Goal: Task Accomplishment & Management: Use online tool/utility

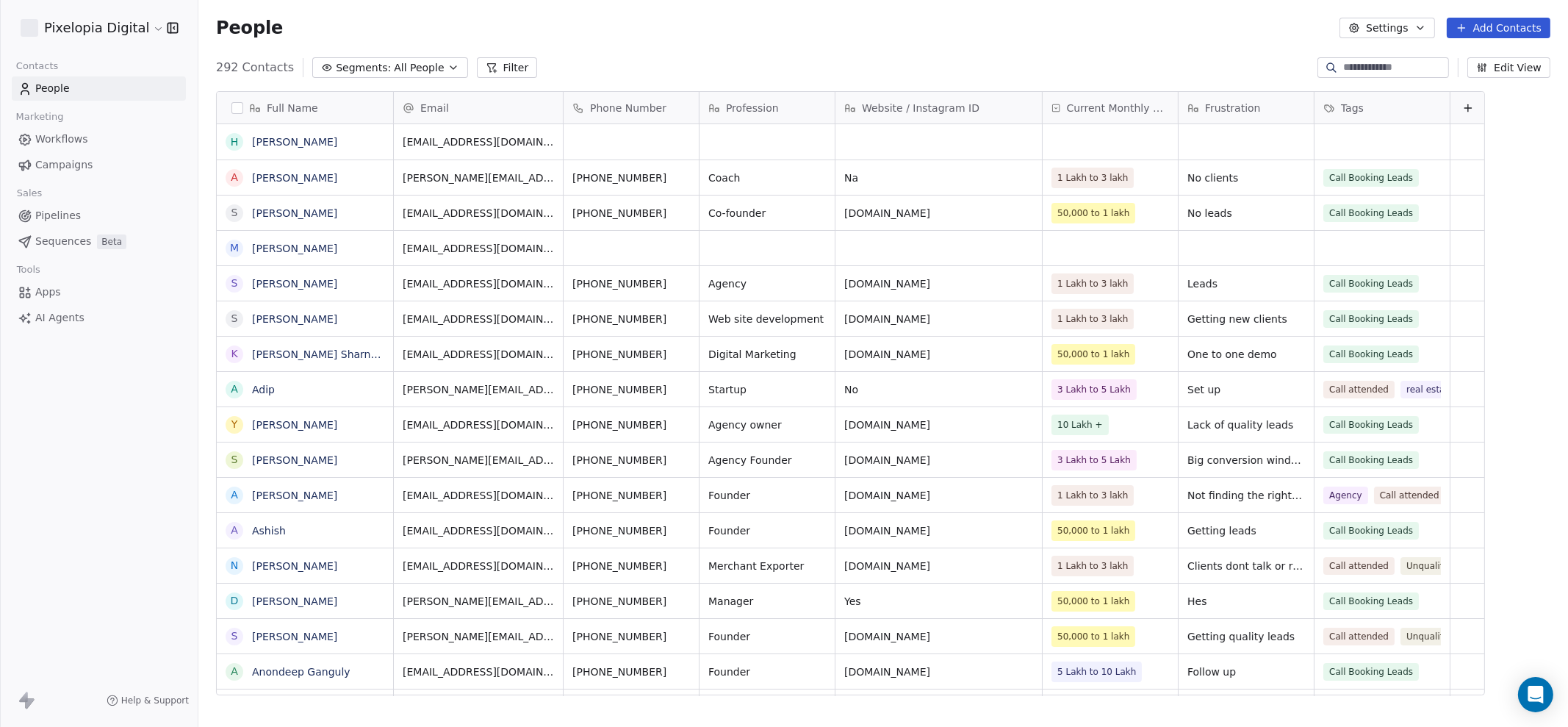
scroll to position [625, 1355]
click at [1343, 69] on input at bounding box center [1394, 68] width 103 height 15
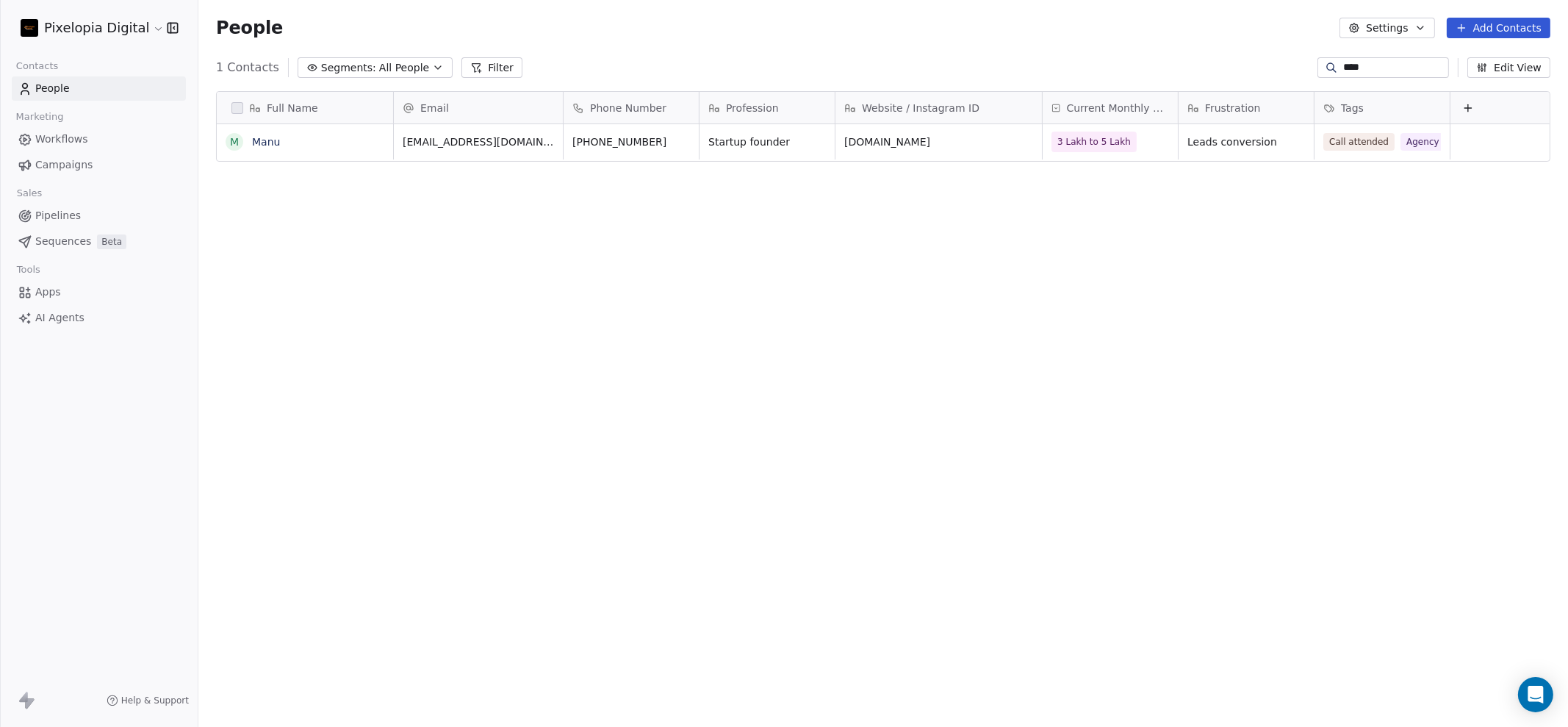
type input "****"
click at [270, 133] on div "M Manu" at bounding box center [291, 141] width 131 height 18
click at [271, 141] on link "Manu" at bounding box center [265, 141] width 28 height 12
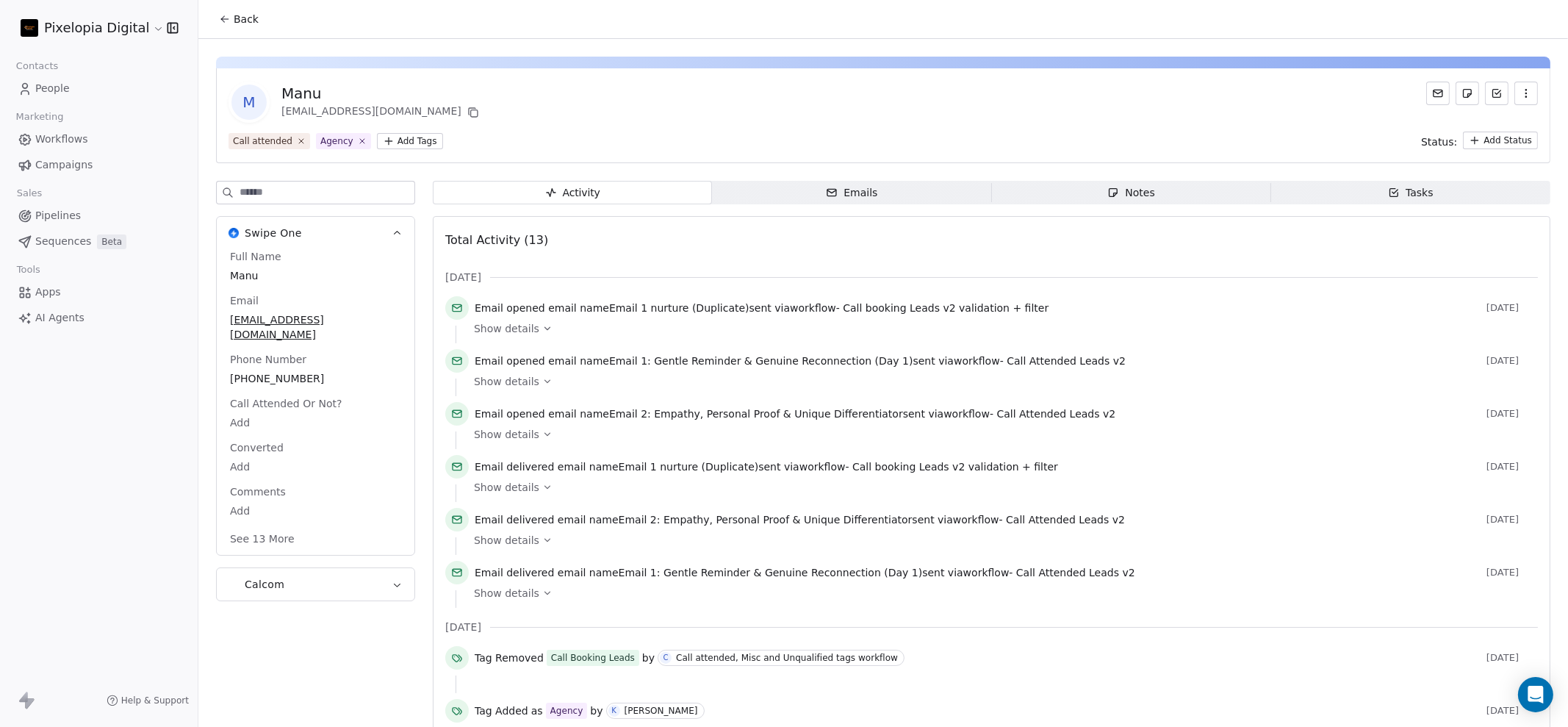
click at [415, 136] on html "Pixelopia Digital Contacts People Marketing Workflows Campaigns Sales Pipelines…" at bounding box center [784, 363] width 1568 height 727
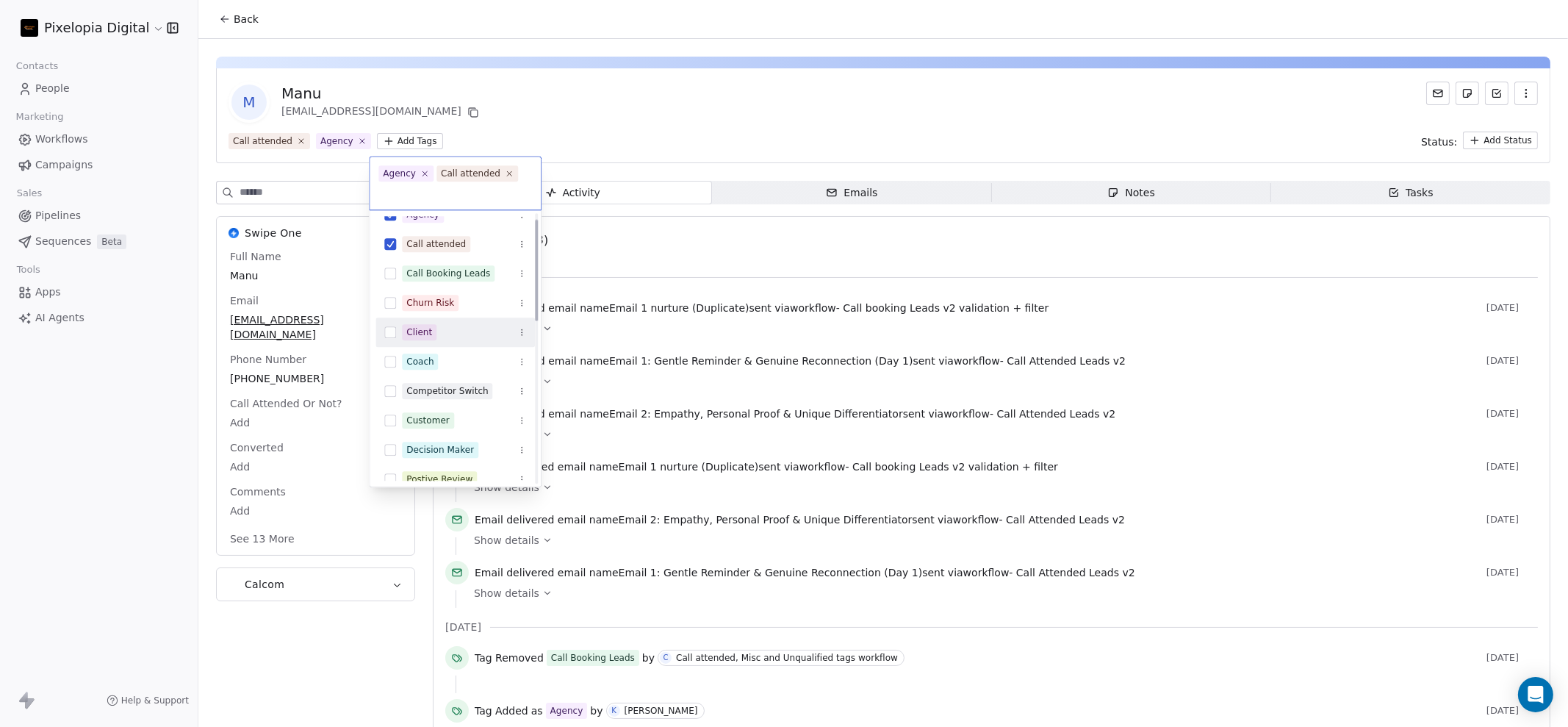
scroll to position [16, 0]
click at [453, 333] on div "Client" at bounding box center [465, 332] width 125 height 16
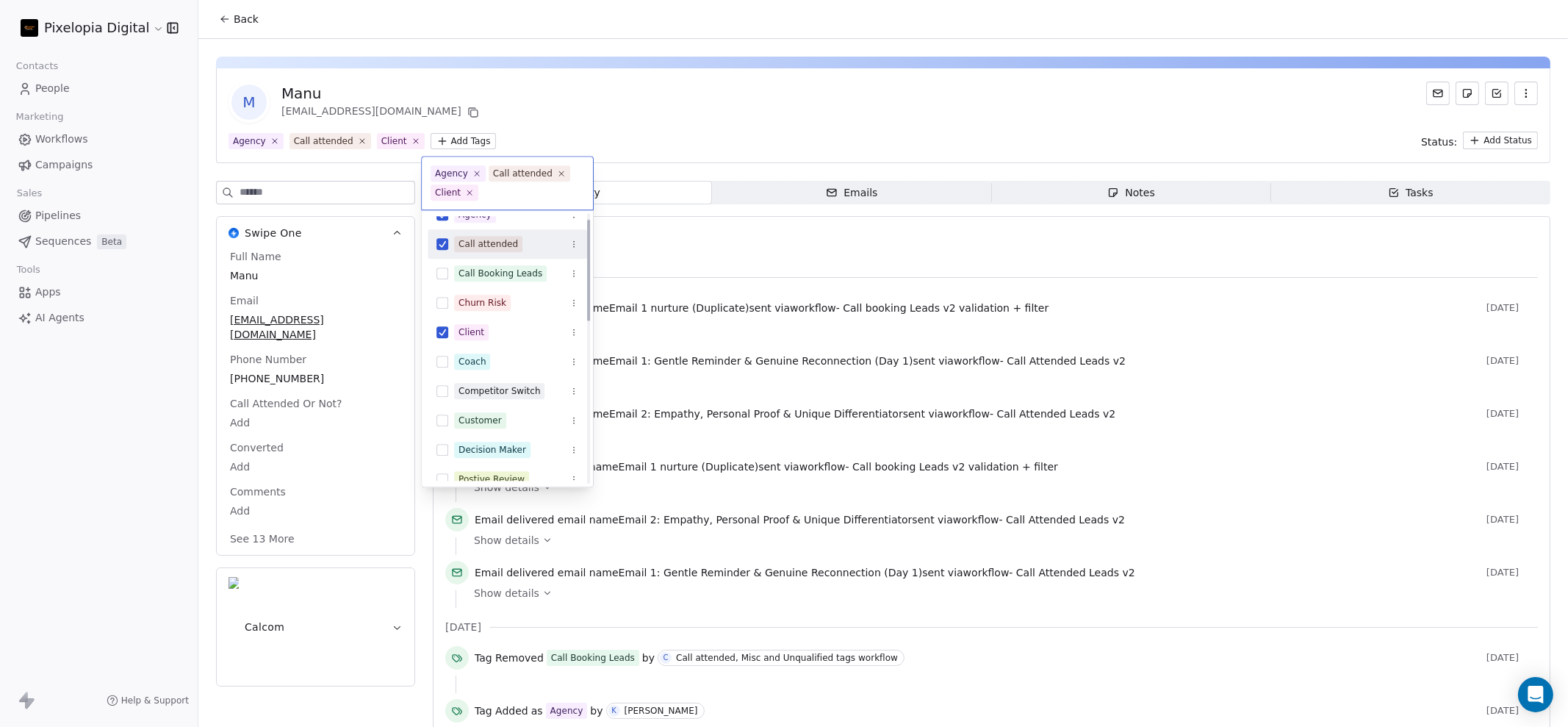
click at [679, 120] on html "Pixelopia Digital Contacts People Marketing Workflows Campaigns Sales Pipelines…" at bounding box center [784, 363] width 1568 height 727
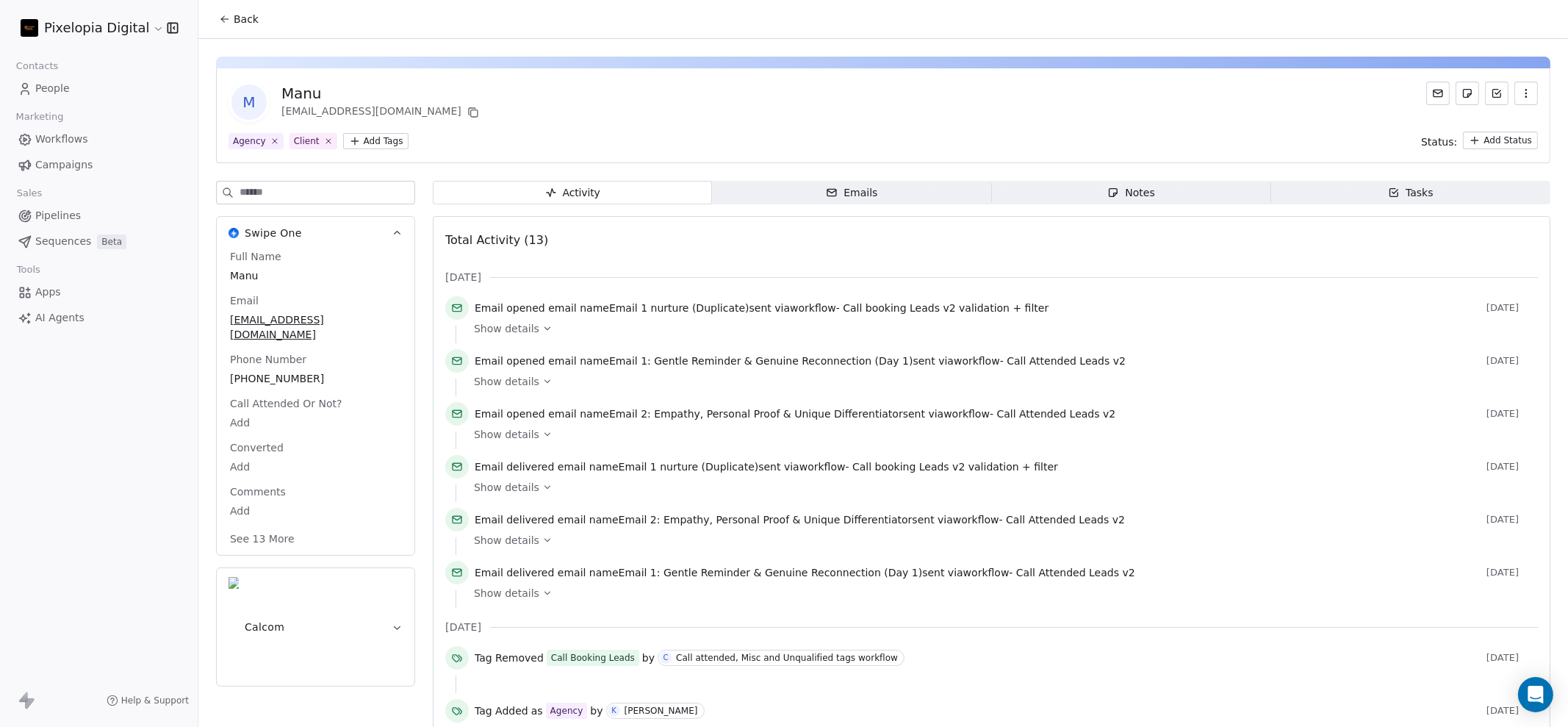
click at [221, 28] on button "Back" at bounding box center [238, 20] width 57 height 27
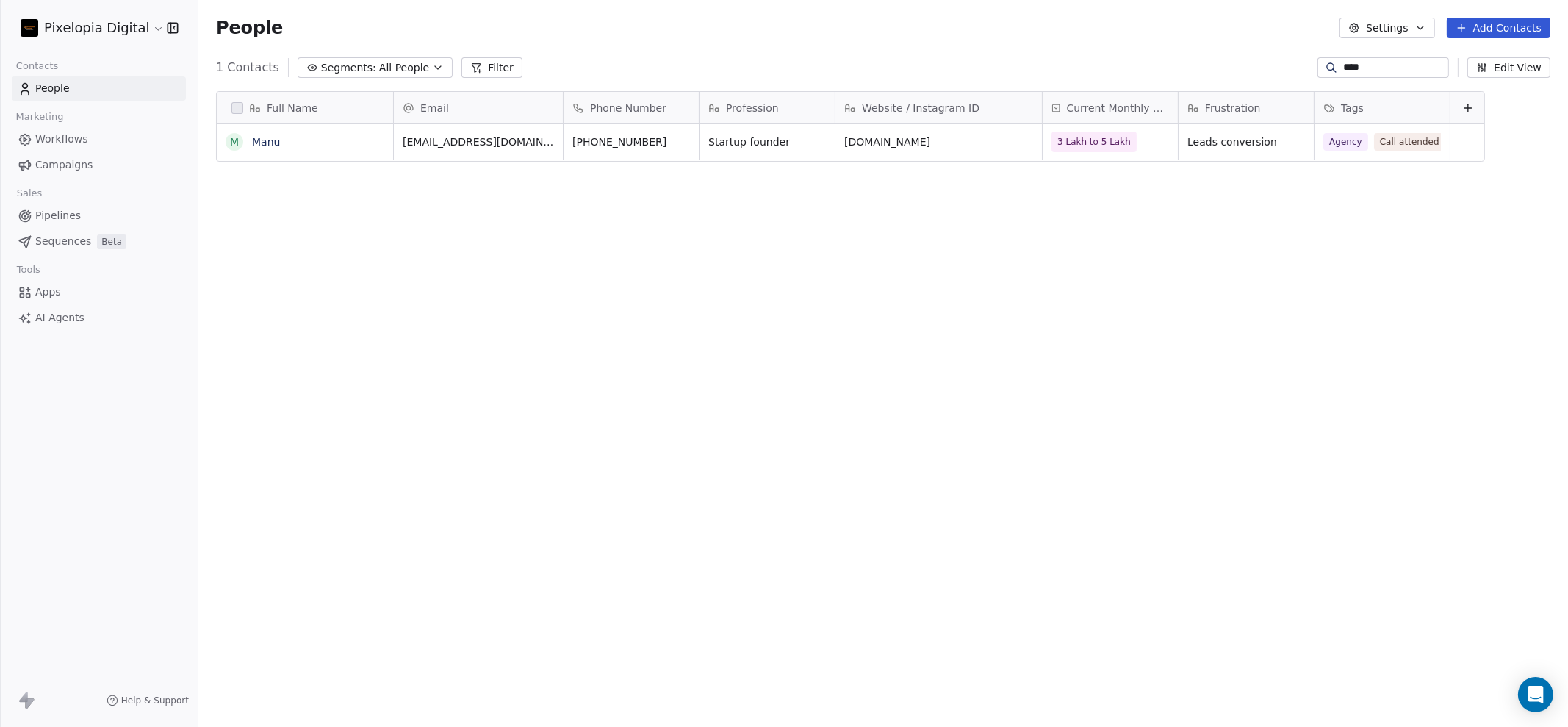
scroll to position [625, 1355]
click at [85, 91] on link "People" at bounding box center [99, 88] width 174 height 24
drag, startPoint x: 1366, startPoint y: 66, endPoint x: 1289, endPoint y: 69, distance: 77.1
click at [1289, 69] on div "1 Contacts Segments: All People Filter **** Edit View" at bounding box center [883, 68] width 1370 height 23
type input "*******"
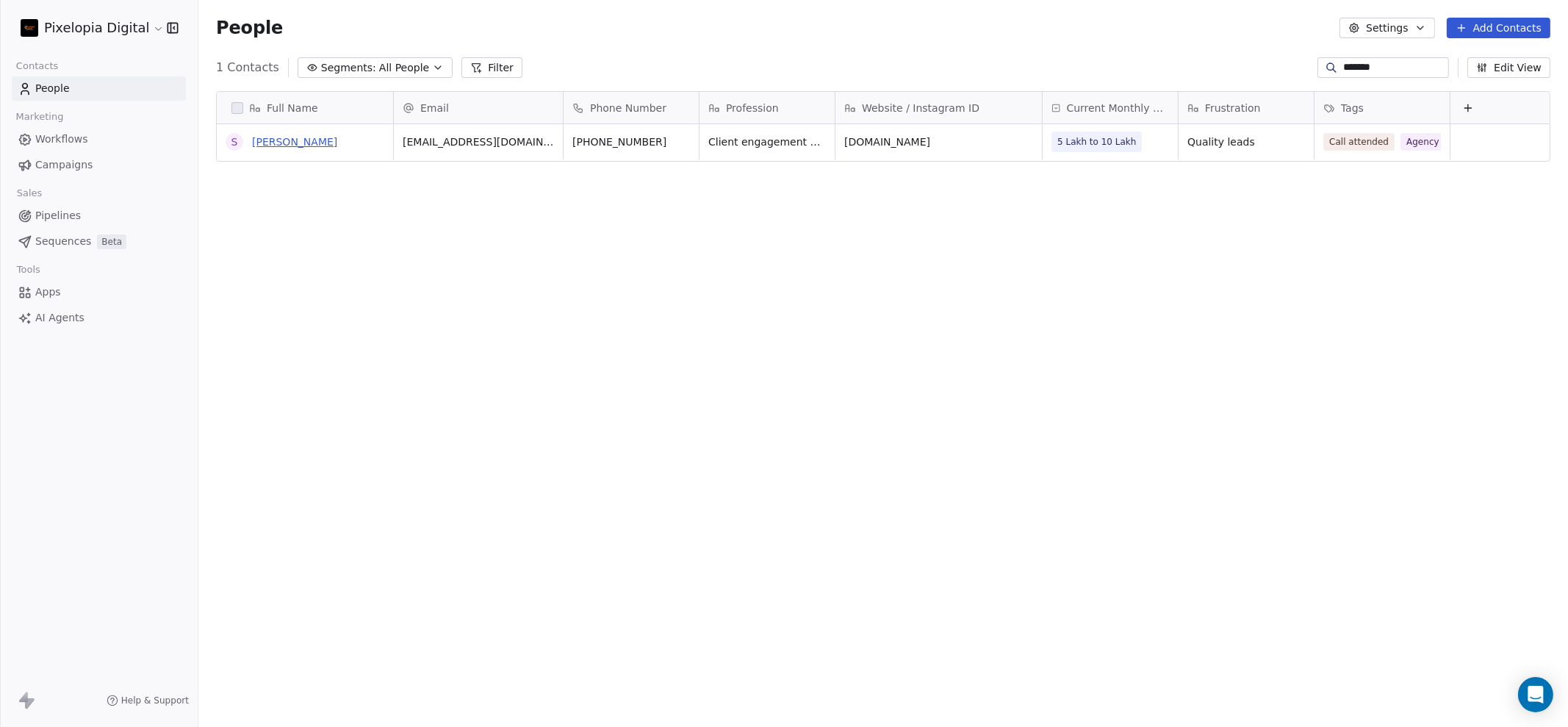
click at [311, 141] on link "Shourya Reddy" at bounding box center [295, 141] width 85 height 12
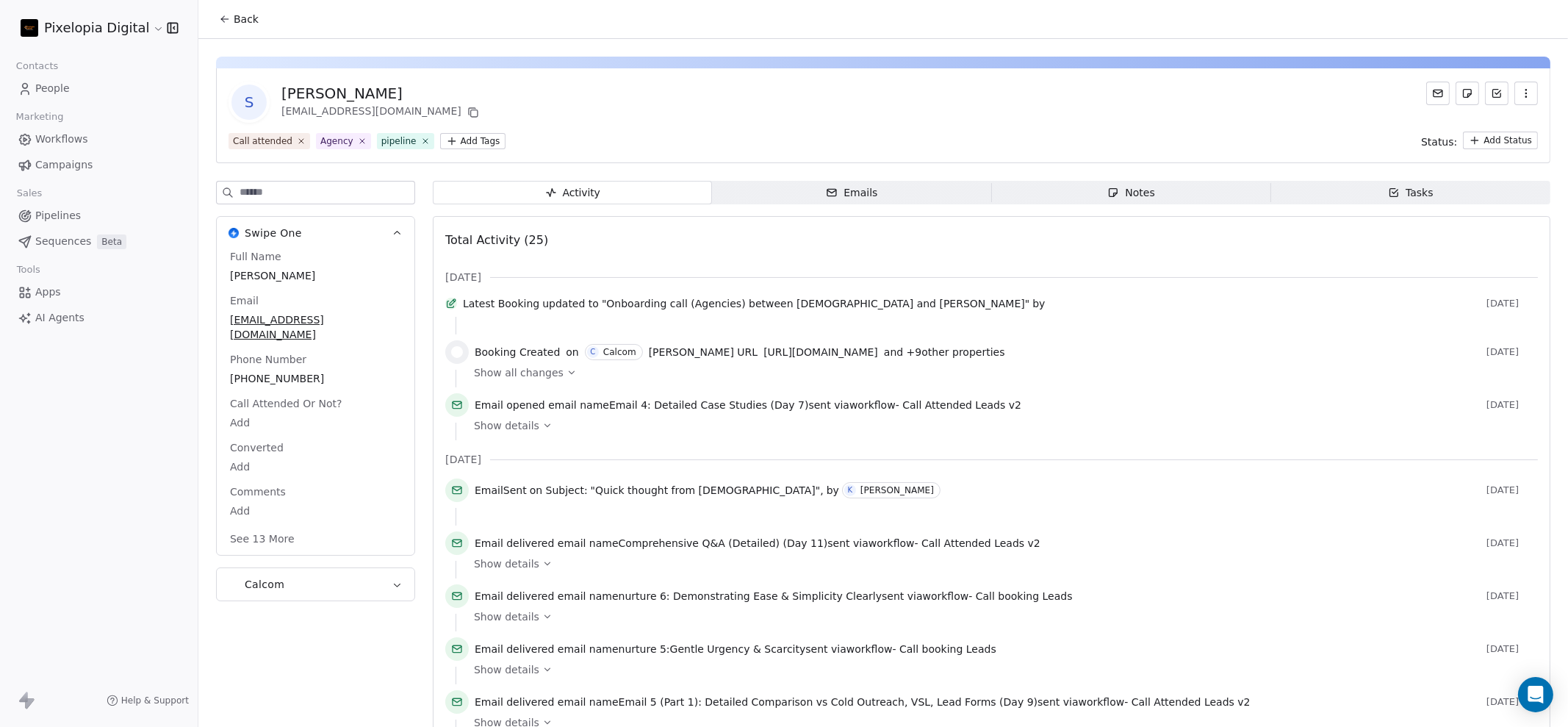
click at [479, 141] on html "Pixelopia Digital Contacts People Marketing Workflows Campaigns Sales Pipelines…" at bounding box center [784, 363] width 1568 height 727
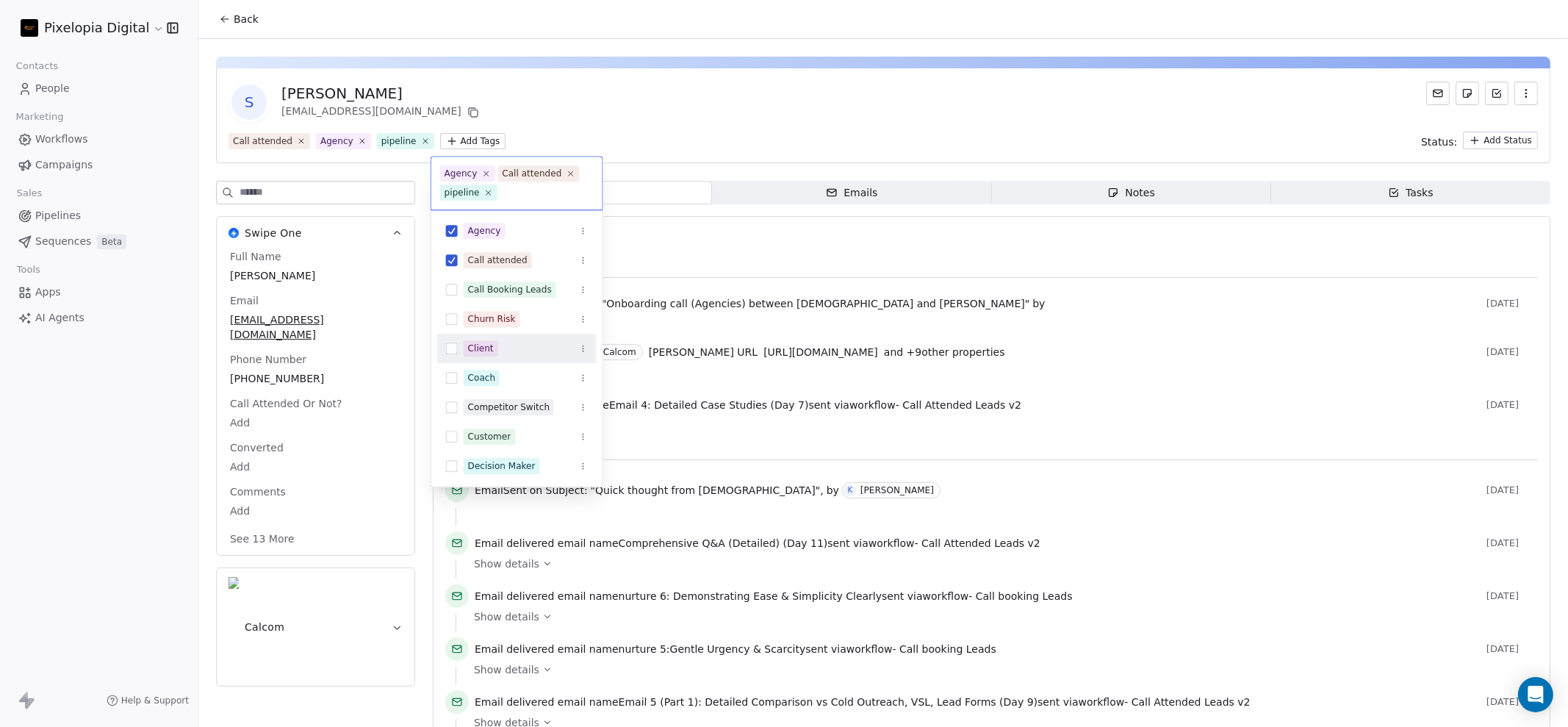
click at [457, 347] on div "Client" at bounding box center [516, 348] width 159 height 23
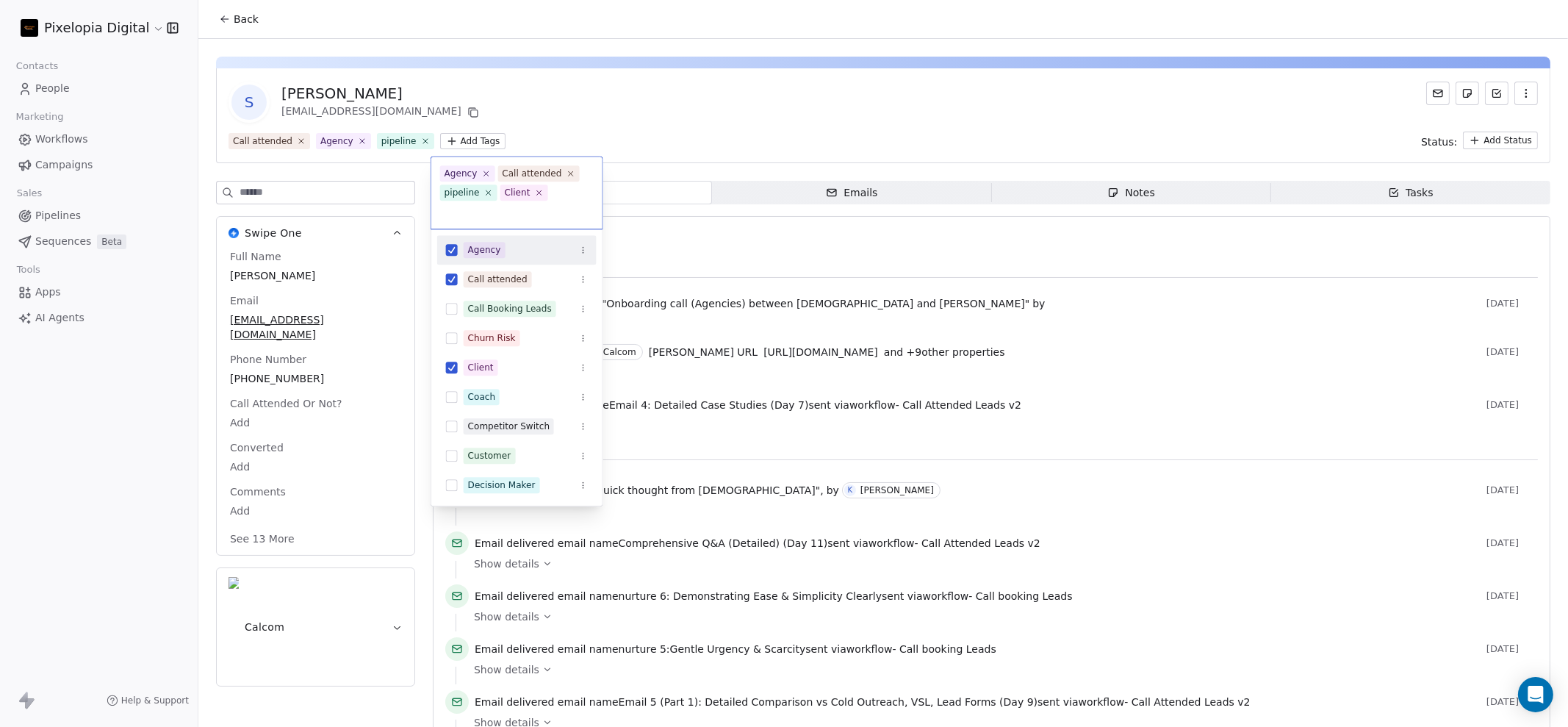
click at [667, 125] on html "Pixelopia Digital Contacts People Marketing Workflows Campaigns Sales Pipelines…" at bounding box center [784, 363] width 1568 height 727
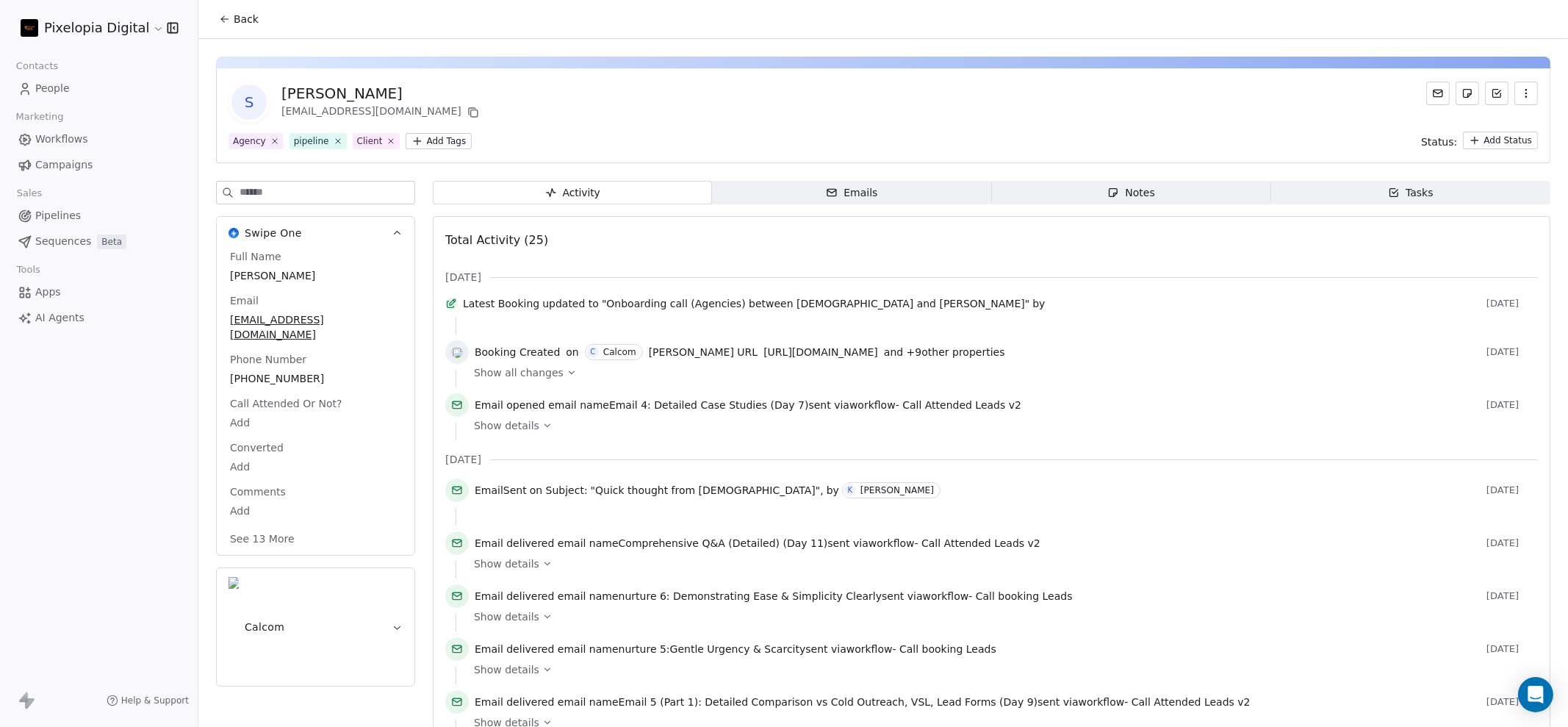
click at [241, 18] on span "Back" at bounding box center [247, 19] width 25 height 15
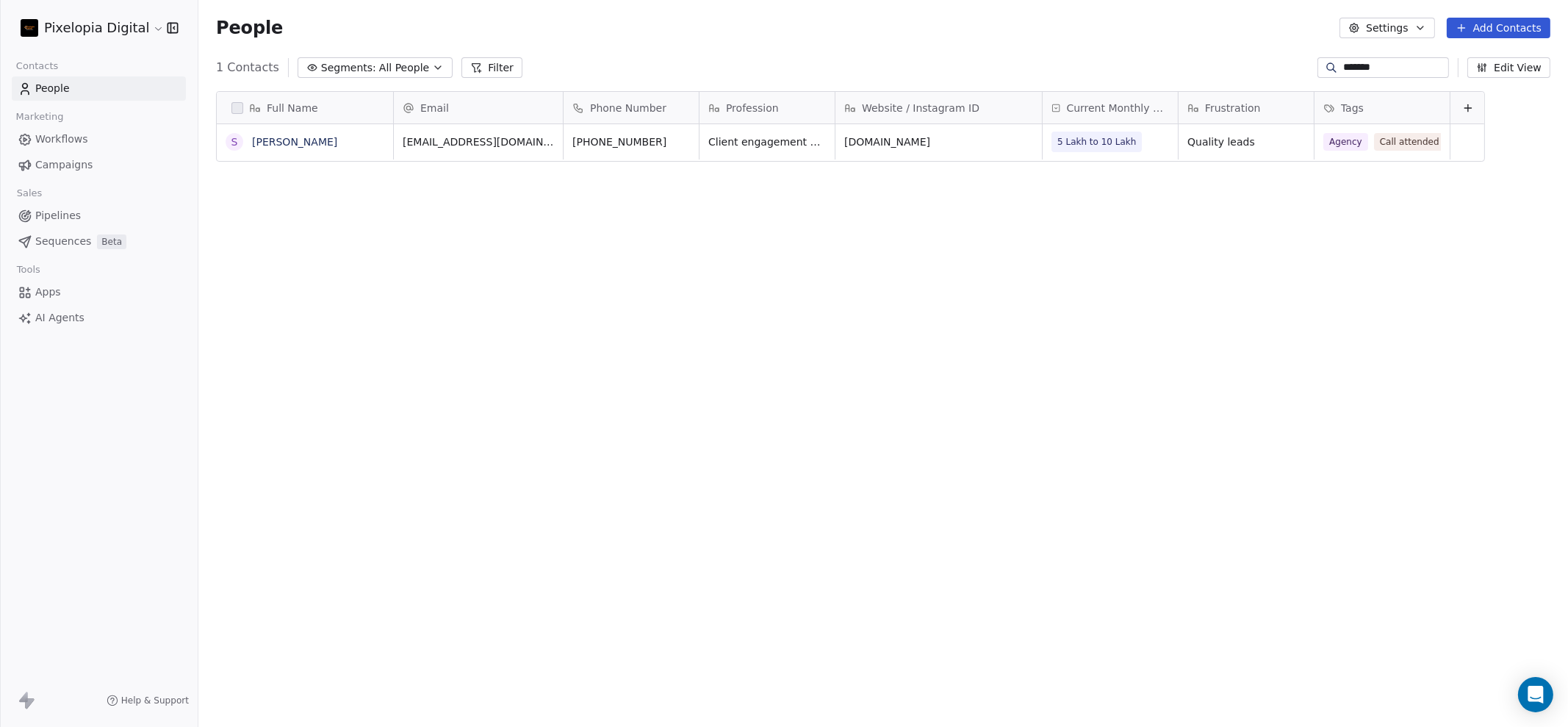
scroll to position [625, 1355]
click at [1378, 61] on input "*******" at bounding box center [1394, 68] width 103 height 15
drag, startPoint x: 1402, startPoint y: 61, endPoint x: 1256, endPoint y: 61, distance: 146.0
click at [1256, 61] on div "1 Contacts Segments: All People Filter ******* Edit View" at bounding box center [883, 68] width 1370 height 23
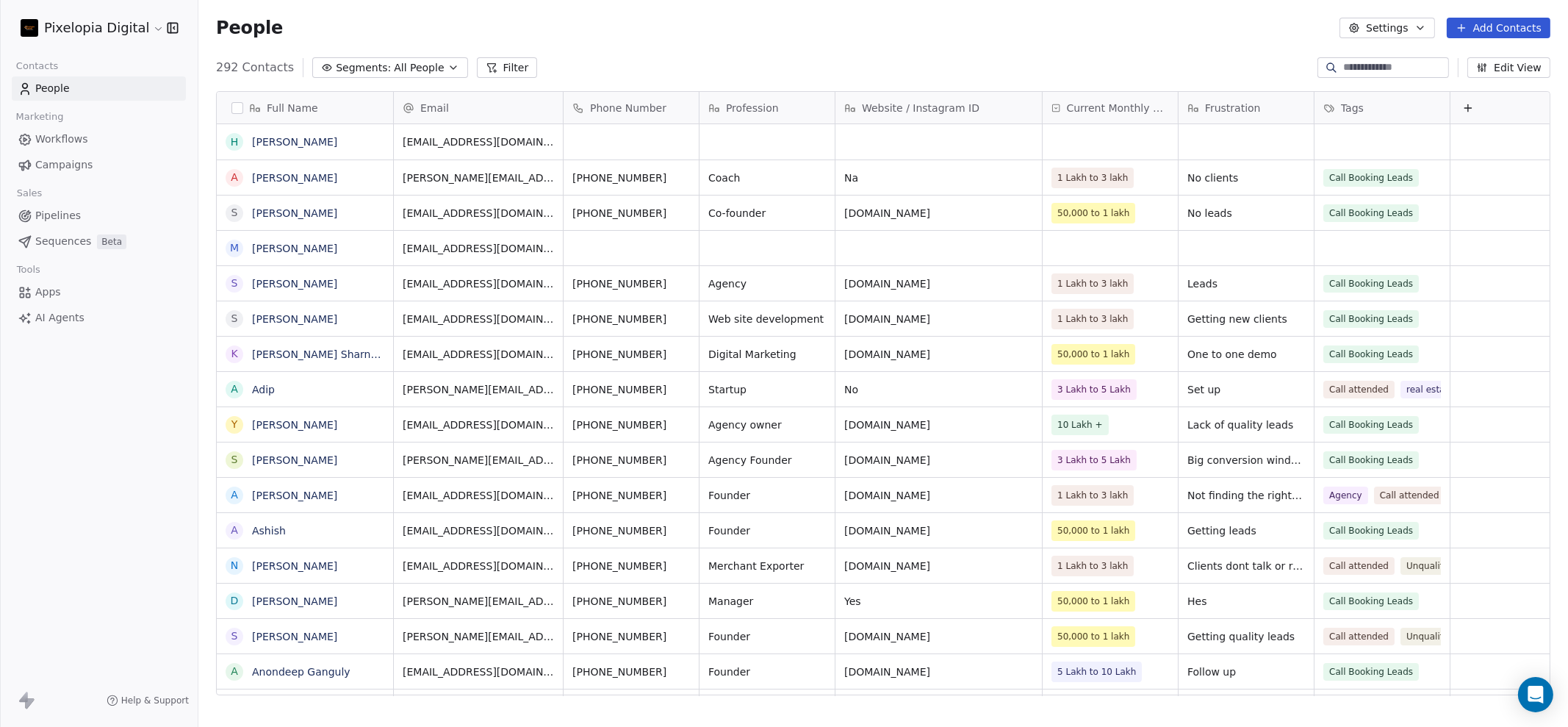
click at [53, 139] on span "Workflows" at bounding box center [61, 139] width 53 height 15
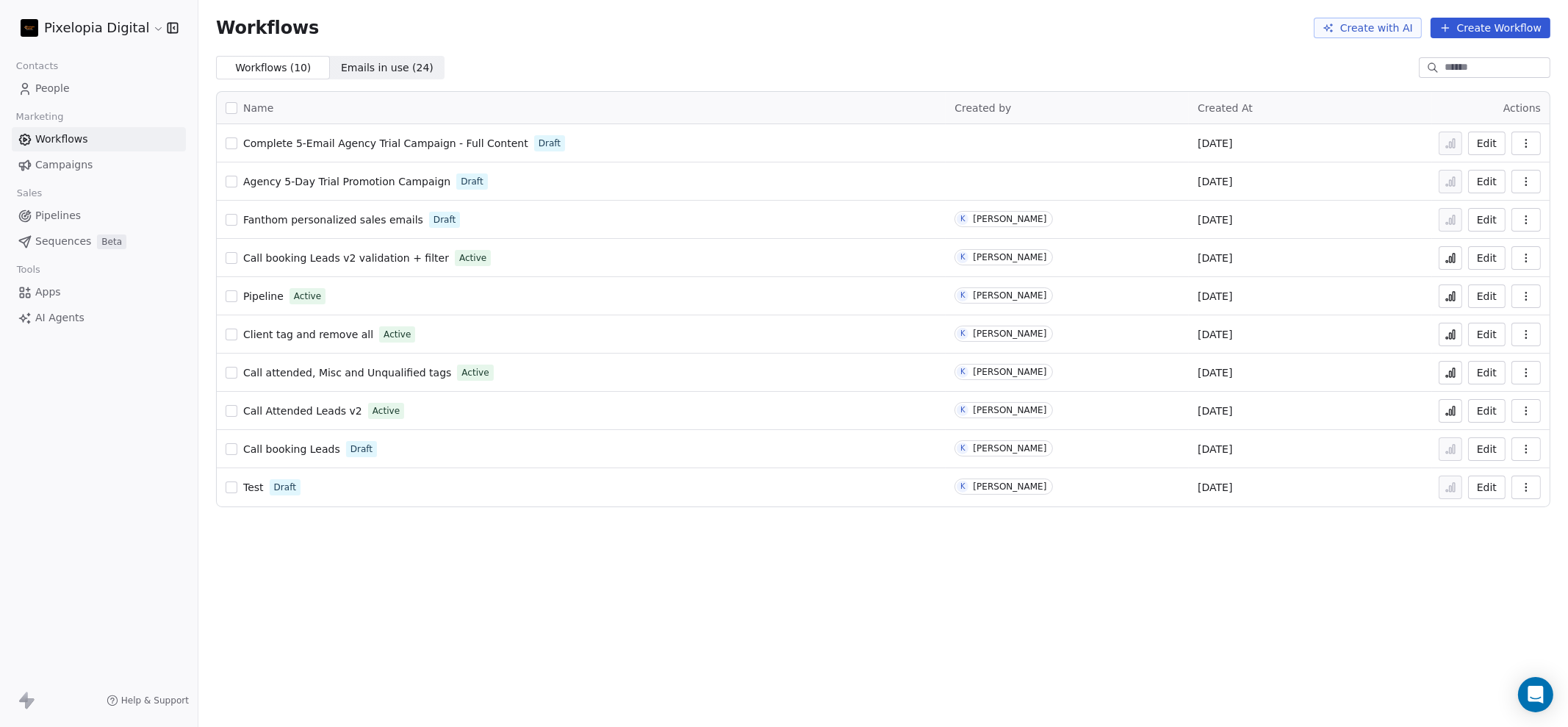
click at [230, 141] on button "button" at bounding box center [231, 142] width 12 height 12
click at [1524, 141] on icon "button" at bounding box center [1525, 142] width 12 height 12
click at [1507, 204] on span "Duplicate" at bounding box center [1489, 202] width 49 height 15
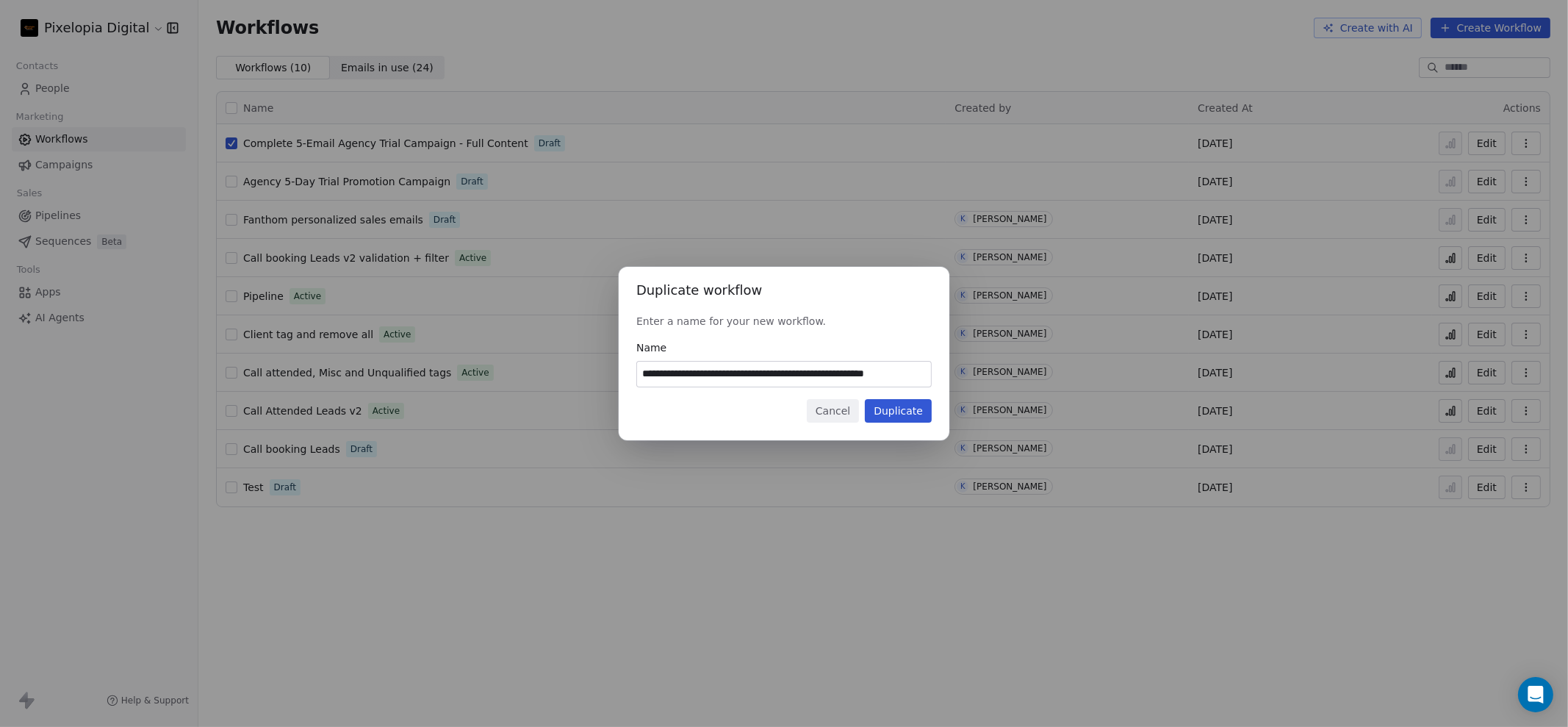
drag, startPoint x: 930, startPoint y: 374, endPoint x: 580, endPoint y: 360, distance: 350.3
click at [580, 360] on div "**********" at bounding box center [784, 363] width 1568 height 240
type input "**********"
click at [909, 408] on button "Duplicate" at bounding box center [898, 410] width 67 height 23
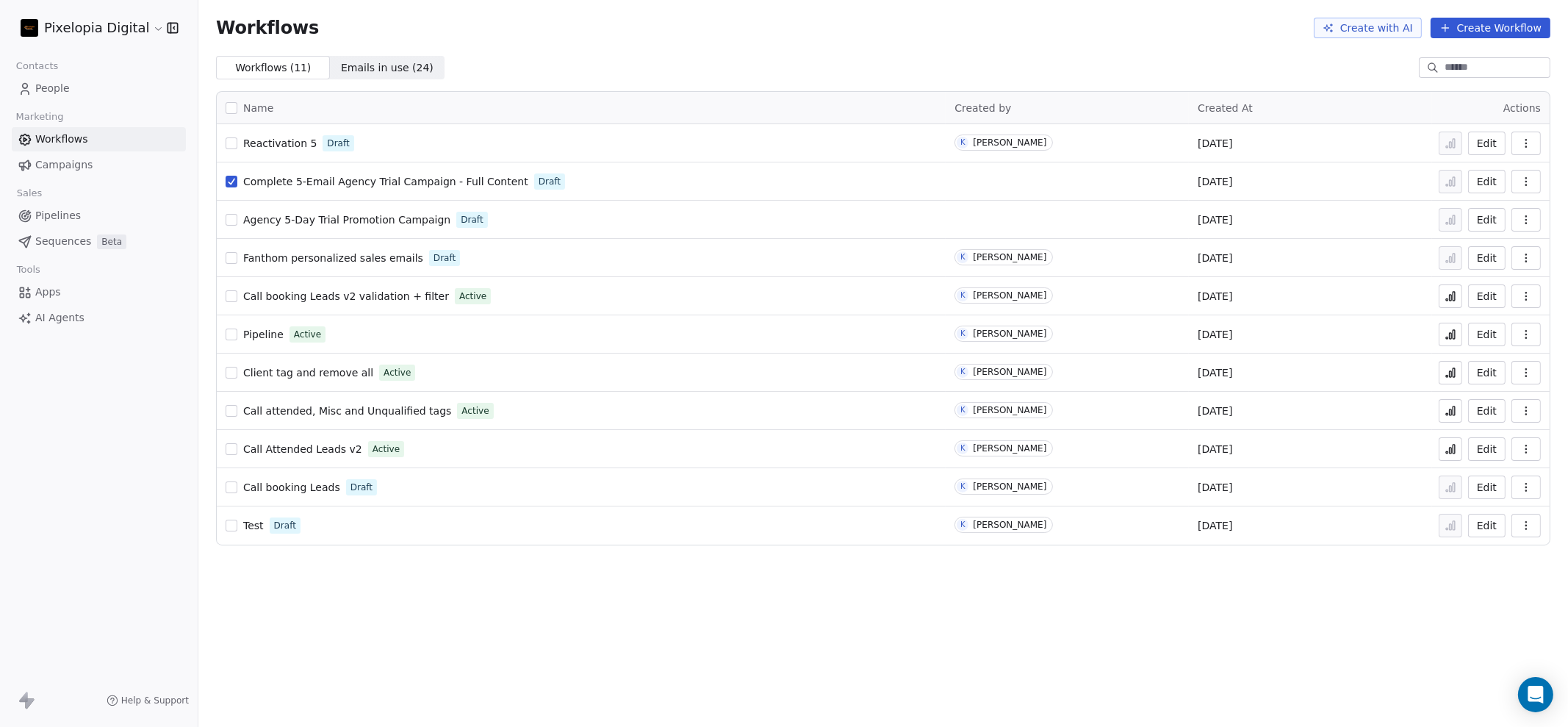
click at [269, 143] on span "Reactivation 5" at bounding box center [279, 142] width 74 height 12
click at [1535, 686] on icon "Open Intercom Messenger" at bounding box center [1535, 694] width 17 height 19
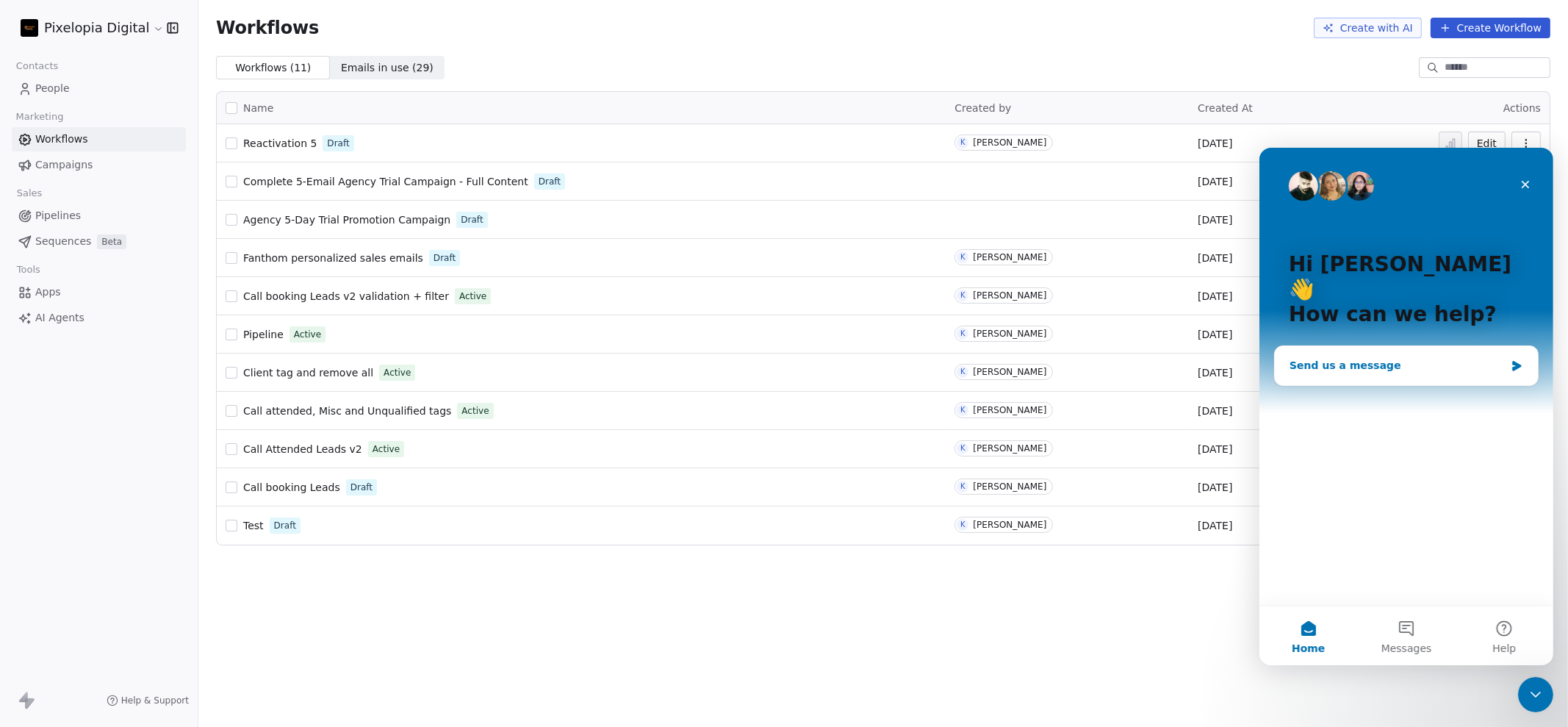
click at [1338, 357] on div "Send us a message" at bounding box center [1396, 364] width 215 height 15
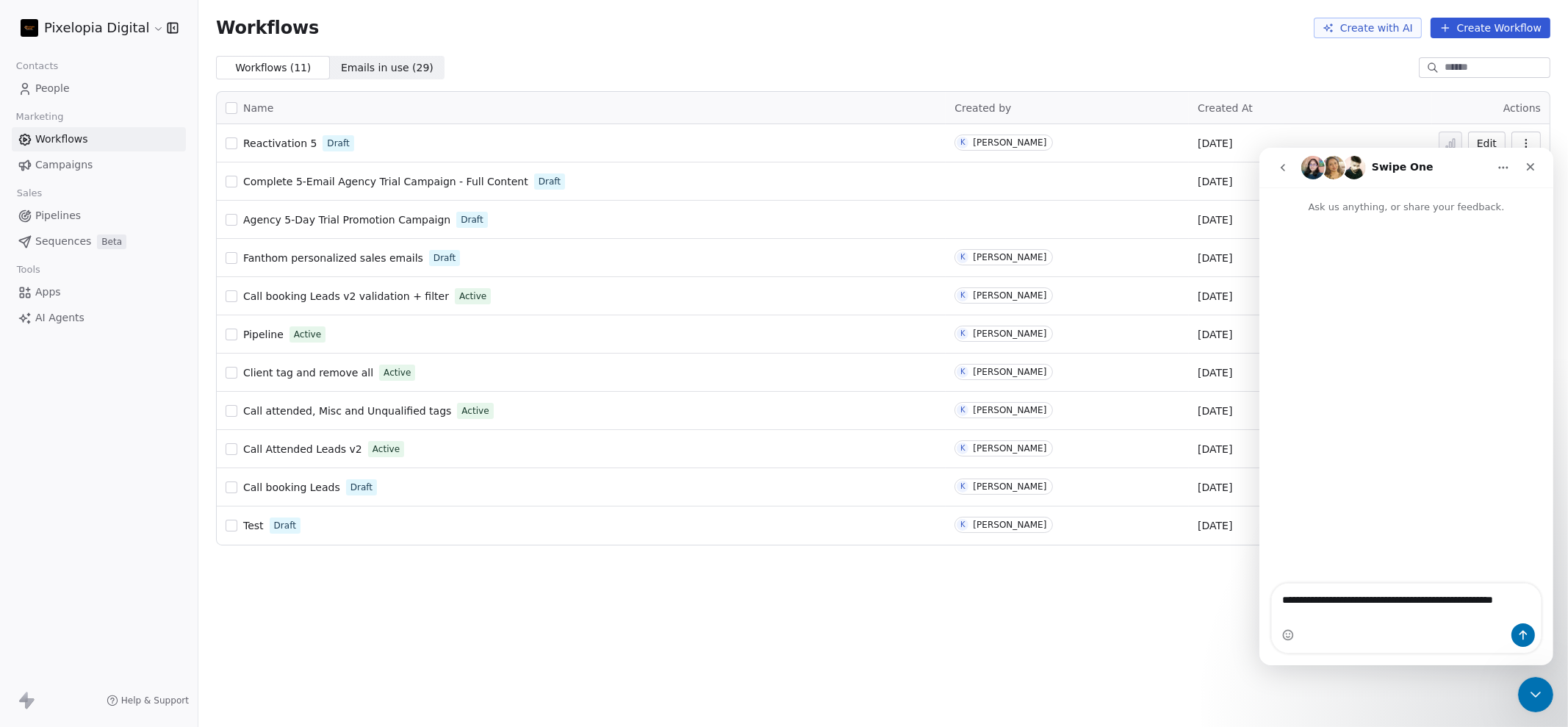
type textarea "**********"
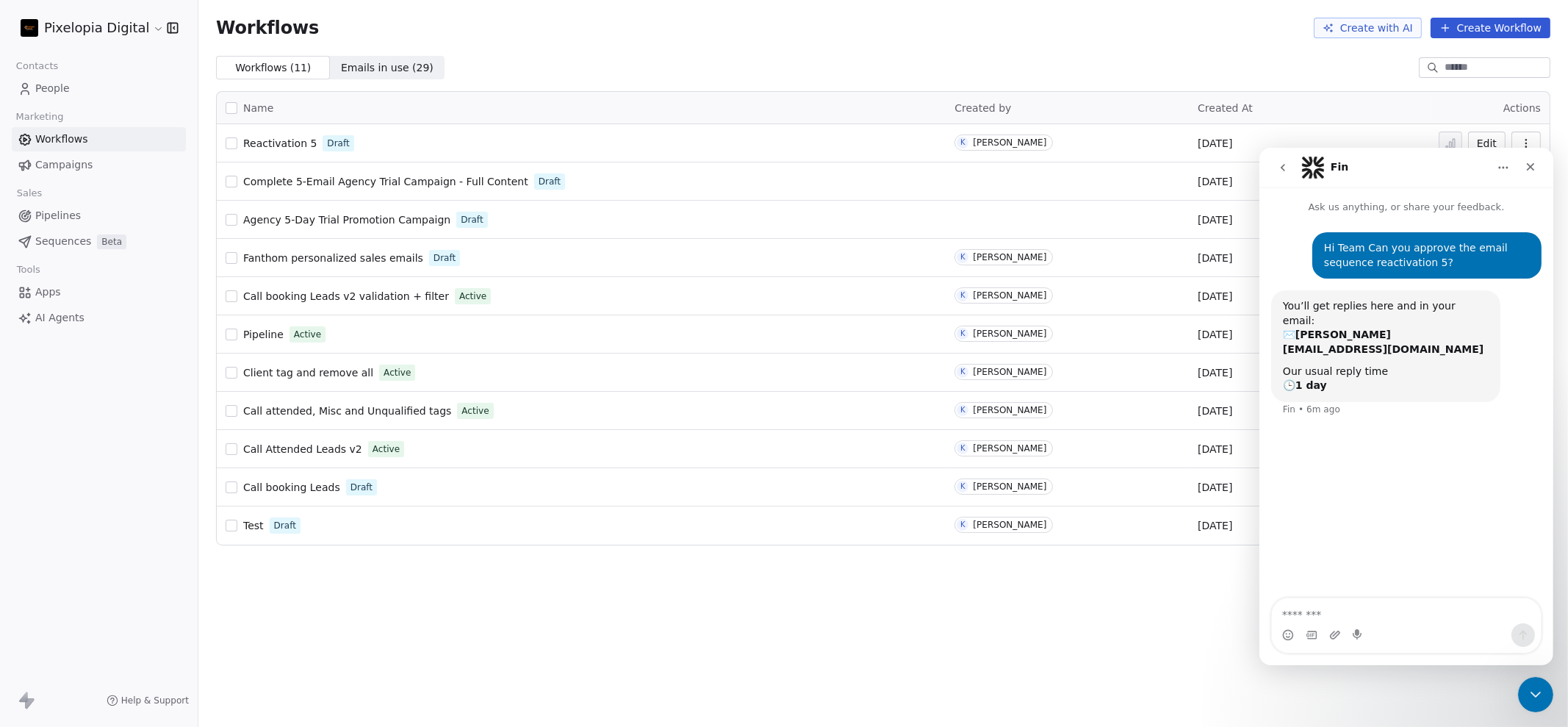
click at [1041, 648] on div "Workflows Create with AI Create Workflow Workflows ( 11 ) Workflows ( 11 ) Emai…" at bounding box center [883, 363] width 1370 height 727
click at [1532, 683] on icon "Close Intercom Messenger" at bounding box center [1533, 692] width 18 height 18
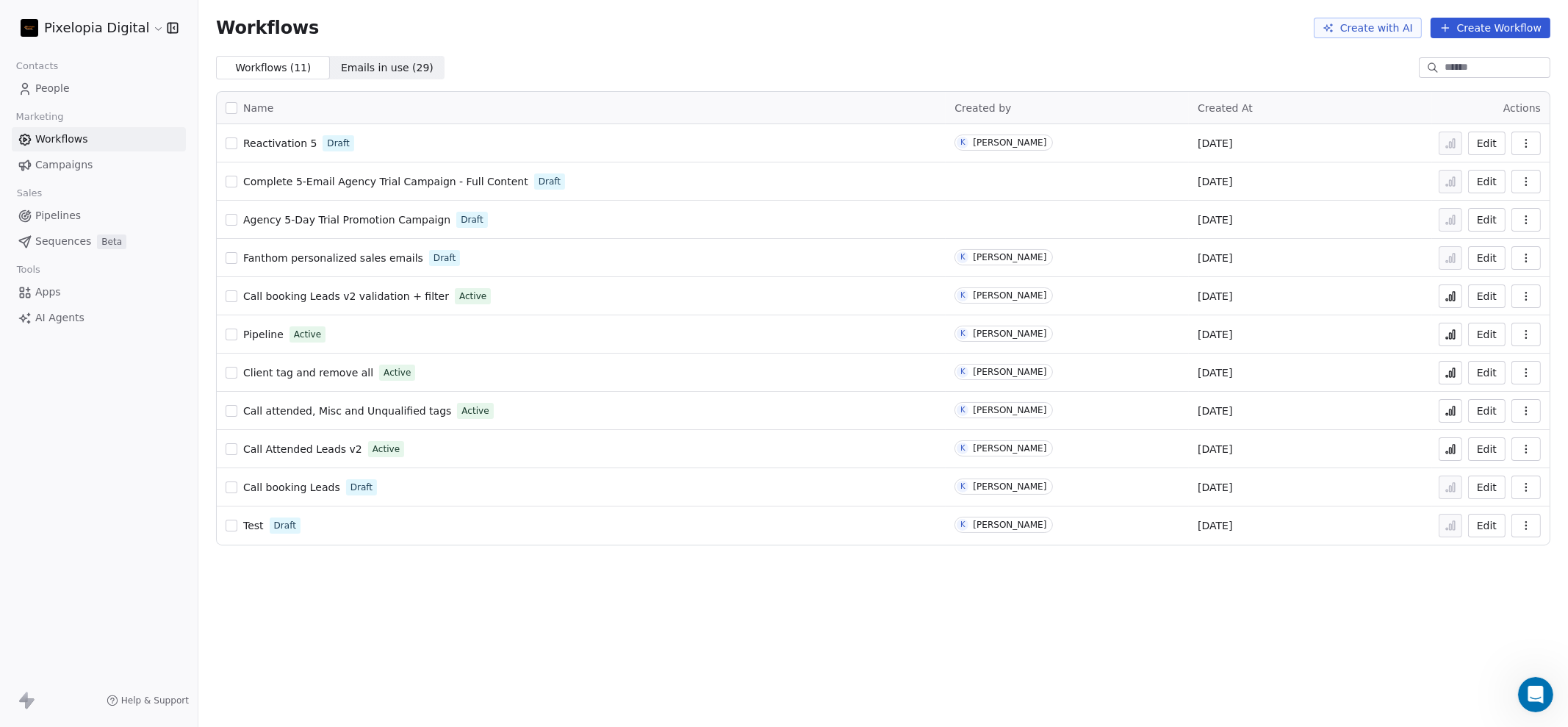
click at [279, 137] on span "Reactivation 5" at bounding box center [279, 142] width 74 height 12
click at [366, 65] on span "Emails in use ( 29 )" at bounding box center [387, 68] width 93 height 15
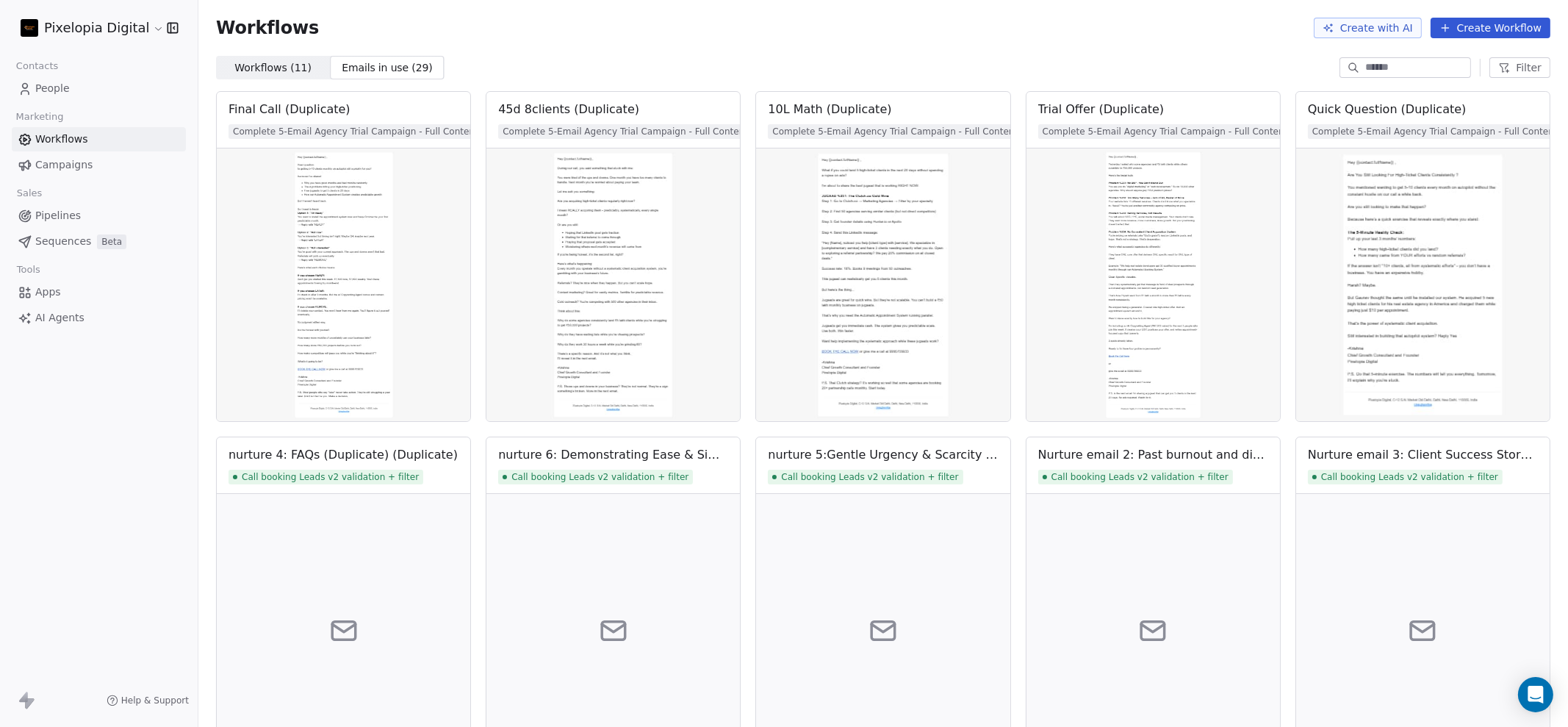
click at [276, 68] on span "Workflows ( 11 )" at bounding box center [272, 68] width 77 height 15
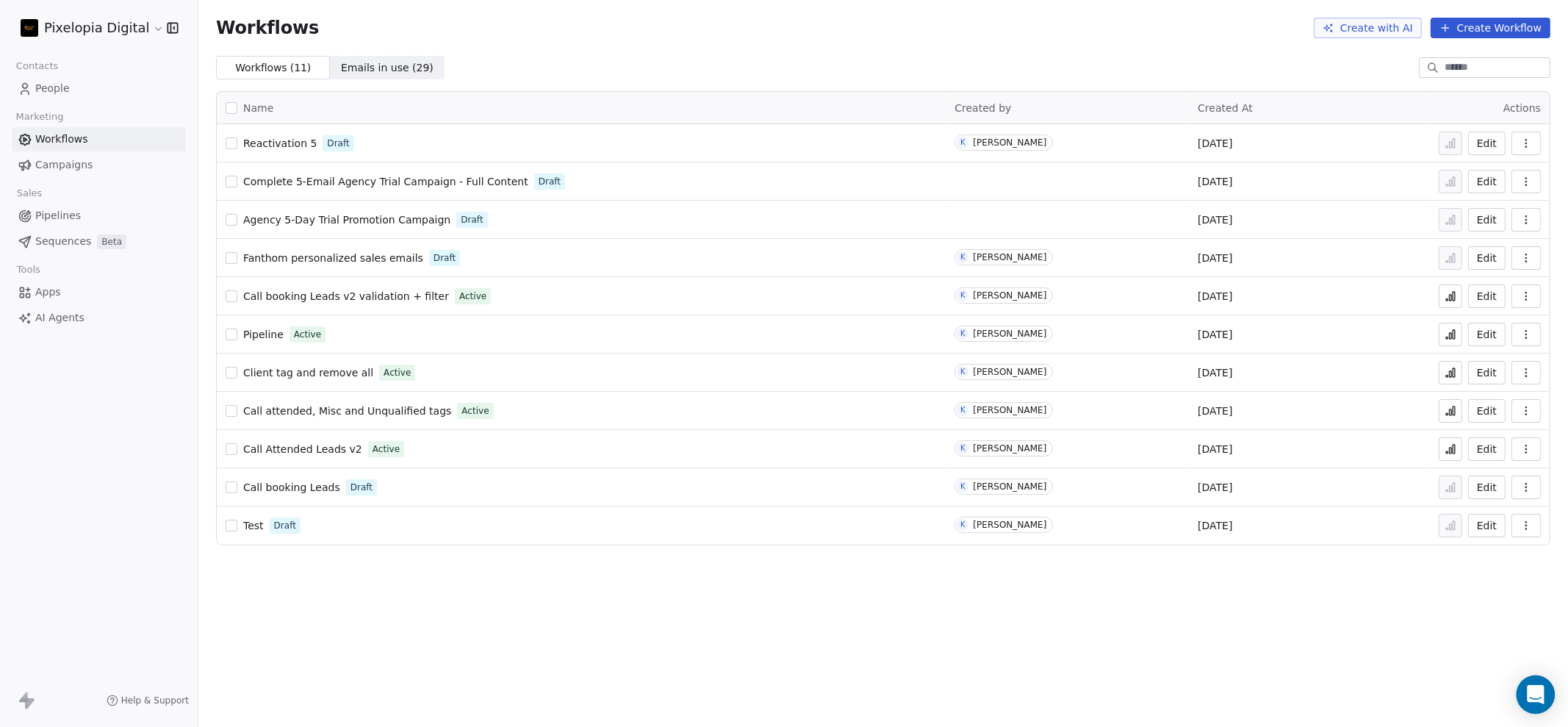
click at [1535, 685] on icon "Open Intercom Messenger" at bounding box center [1535, 694] width 19 height 19
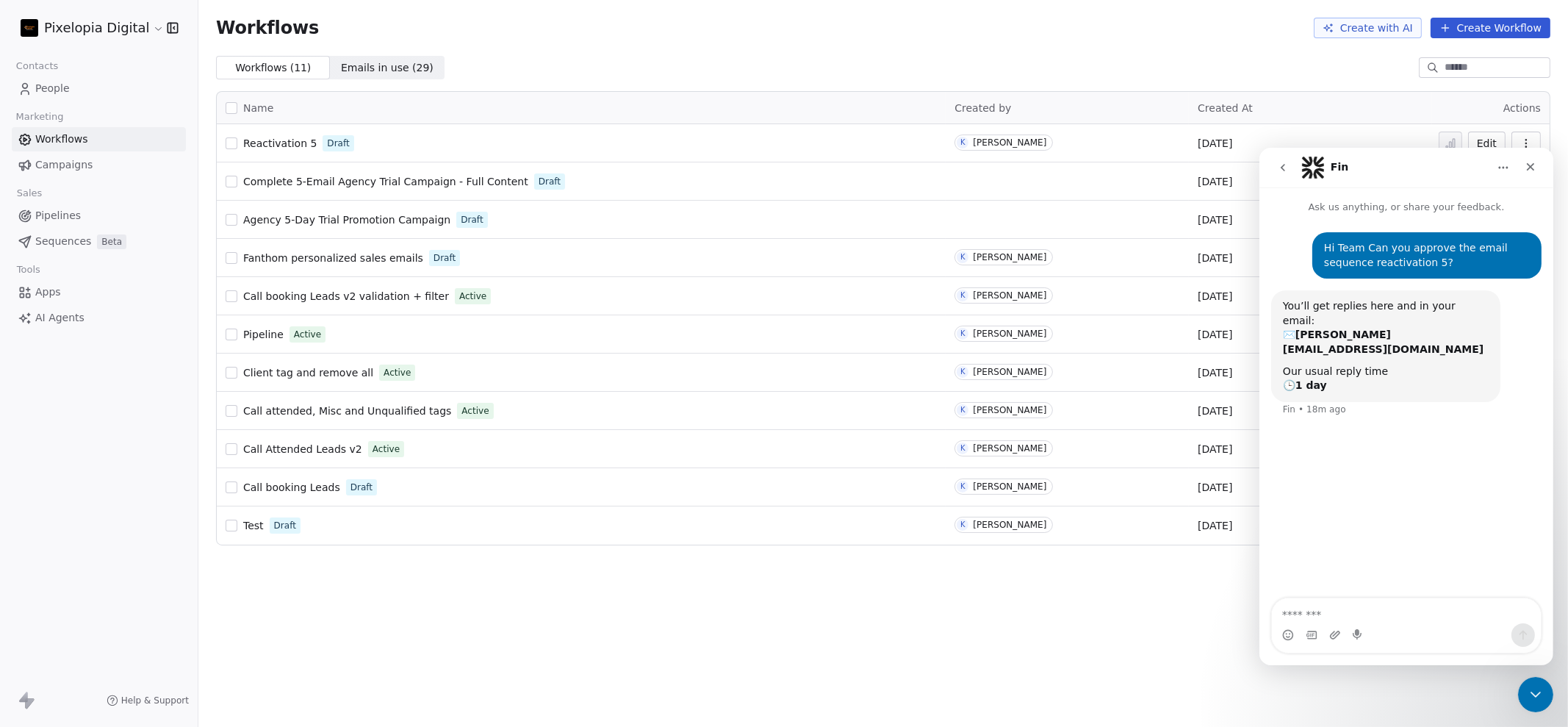
click at [1382, 612] on textarea "Message…" at bounding box center [1406, 610] width 269 height 25
type textarea "*"
click at [991, 610] on div "Workflows Create with AI Create Workflow Workflows ( 11 ) Workflows ( 11 ) Emai…" at bounding box center [883, 363] width 1370 height 727
click at [1280, 165] on icon "go back" at bounding box center [1281, 166] width 12 height 12
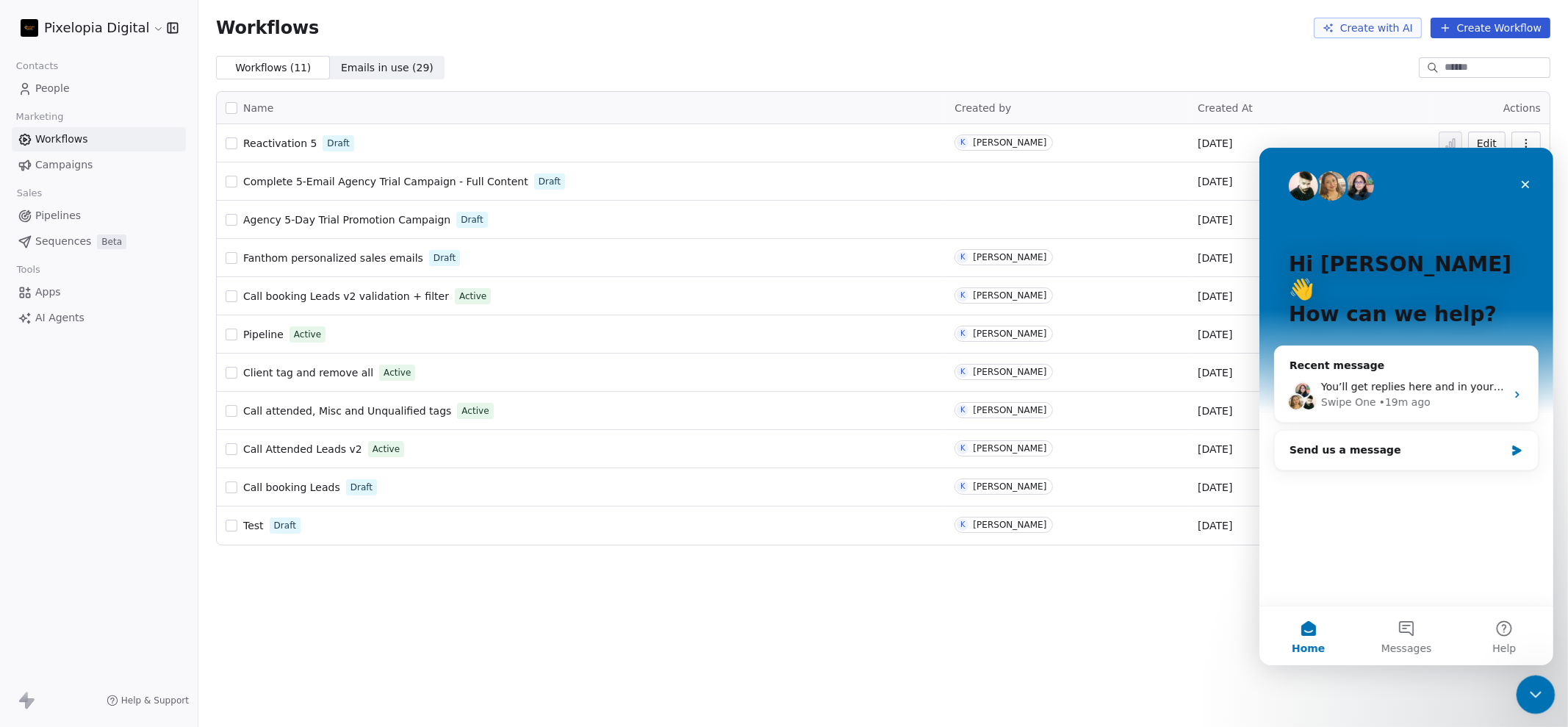
click at [1527, 702] on div "Close Intercom Messenger" at bounding box center [1534, 692] width 36 height 36
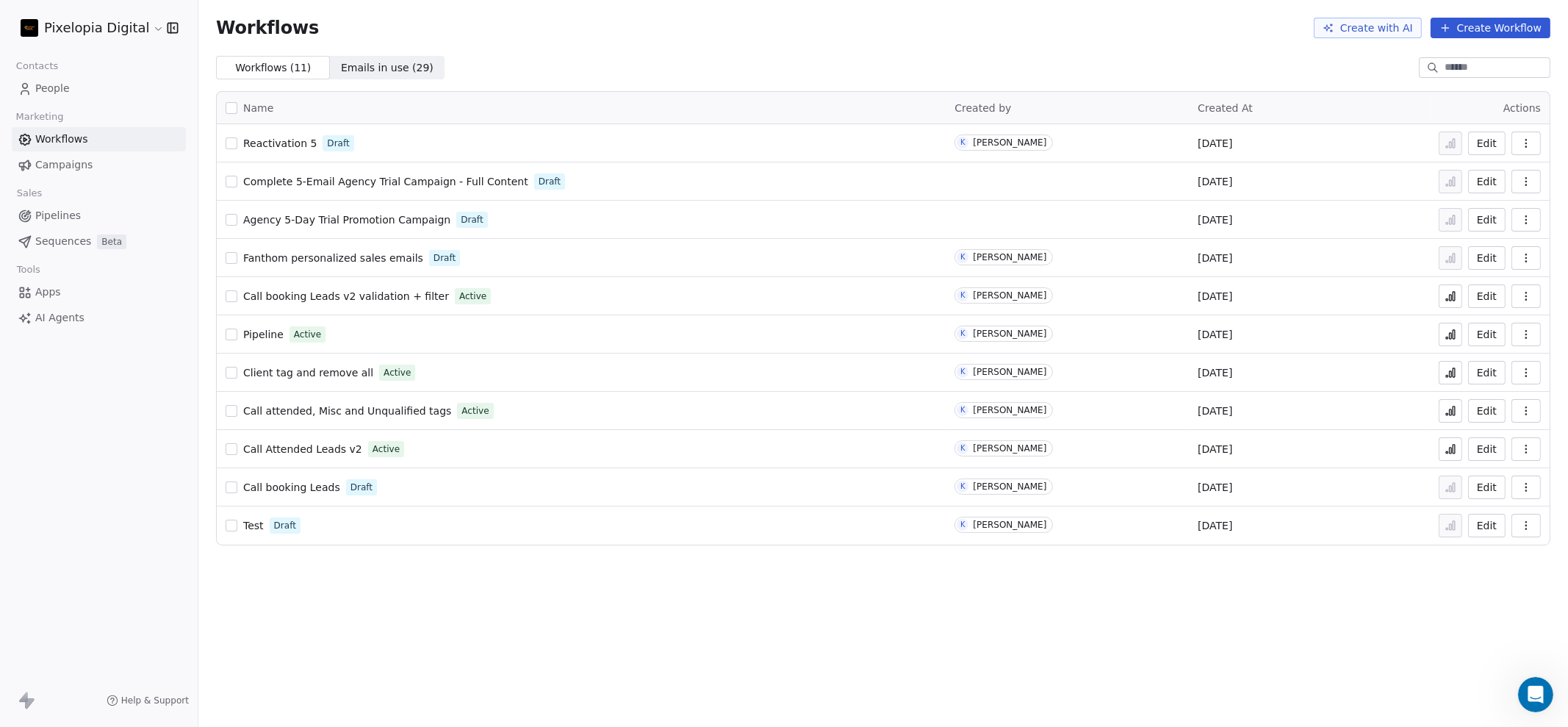
click at [66, 86] on span "People" at bounding box center [53, 88] width 35 height 15
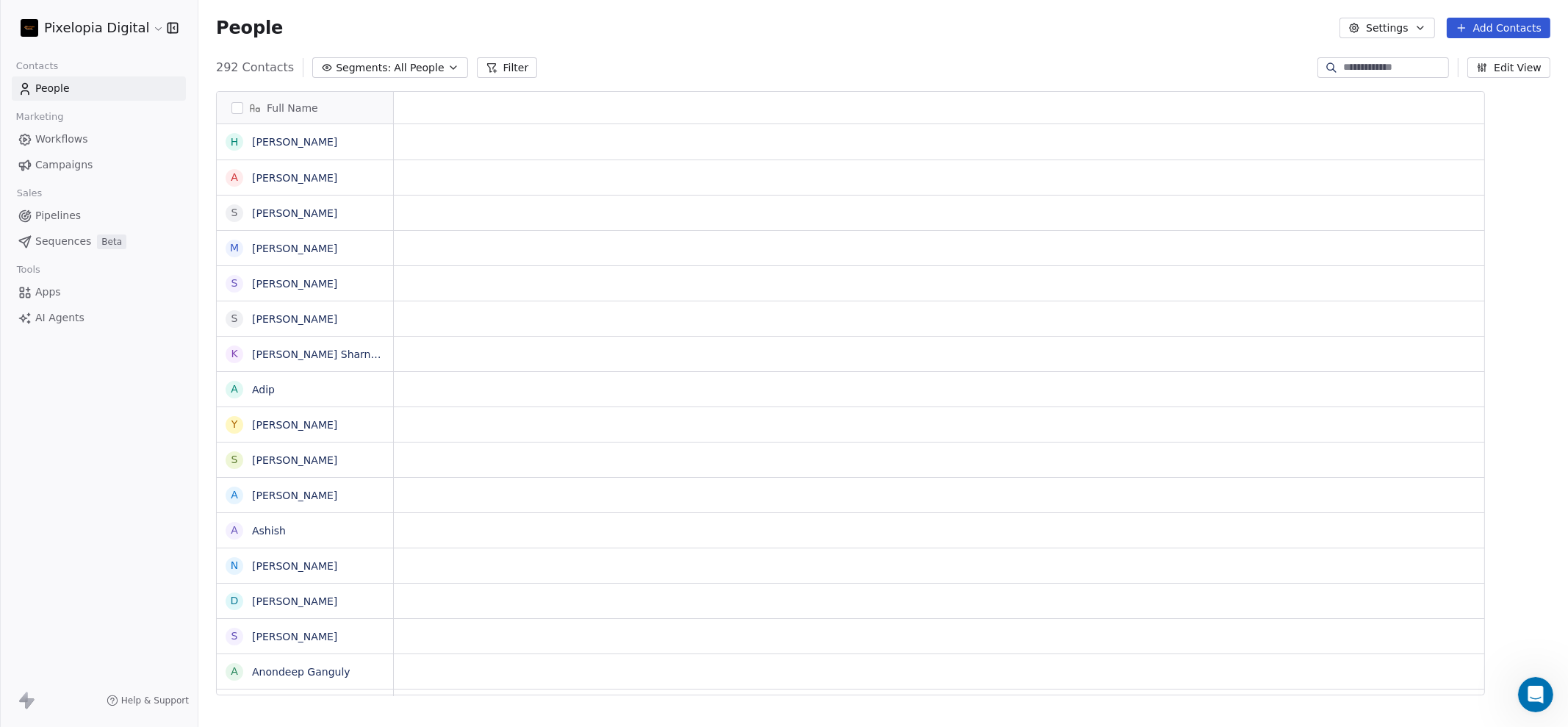
scroll to position [625, 1355]
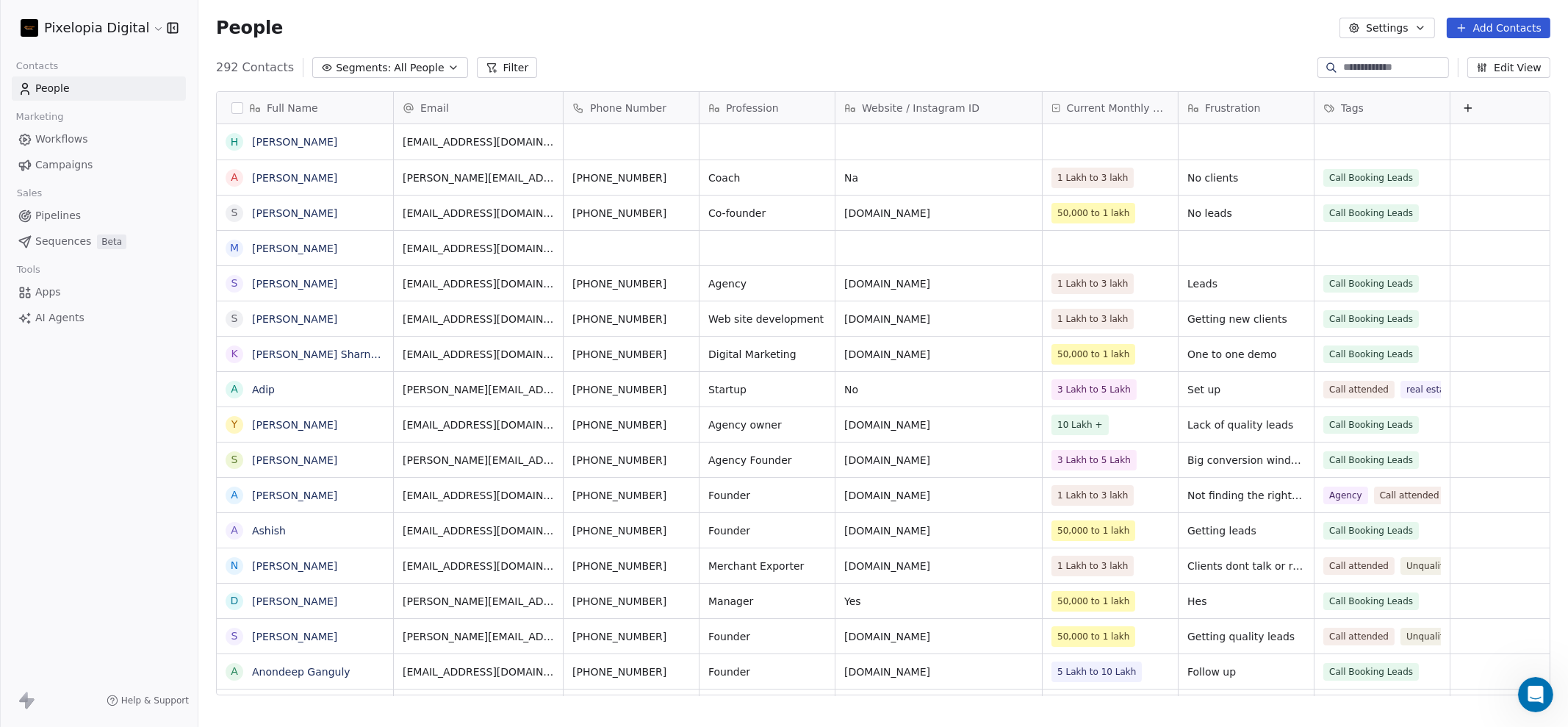
click at [502, 70] on button "Filter" at bounding box center [507, 67] width 61 height 20
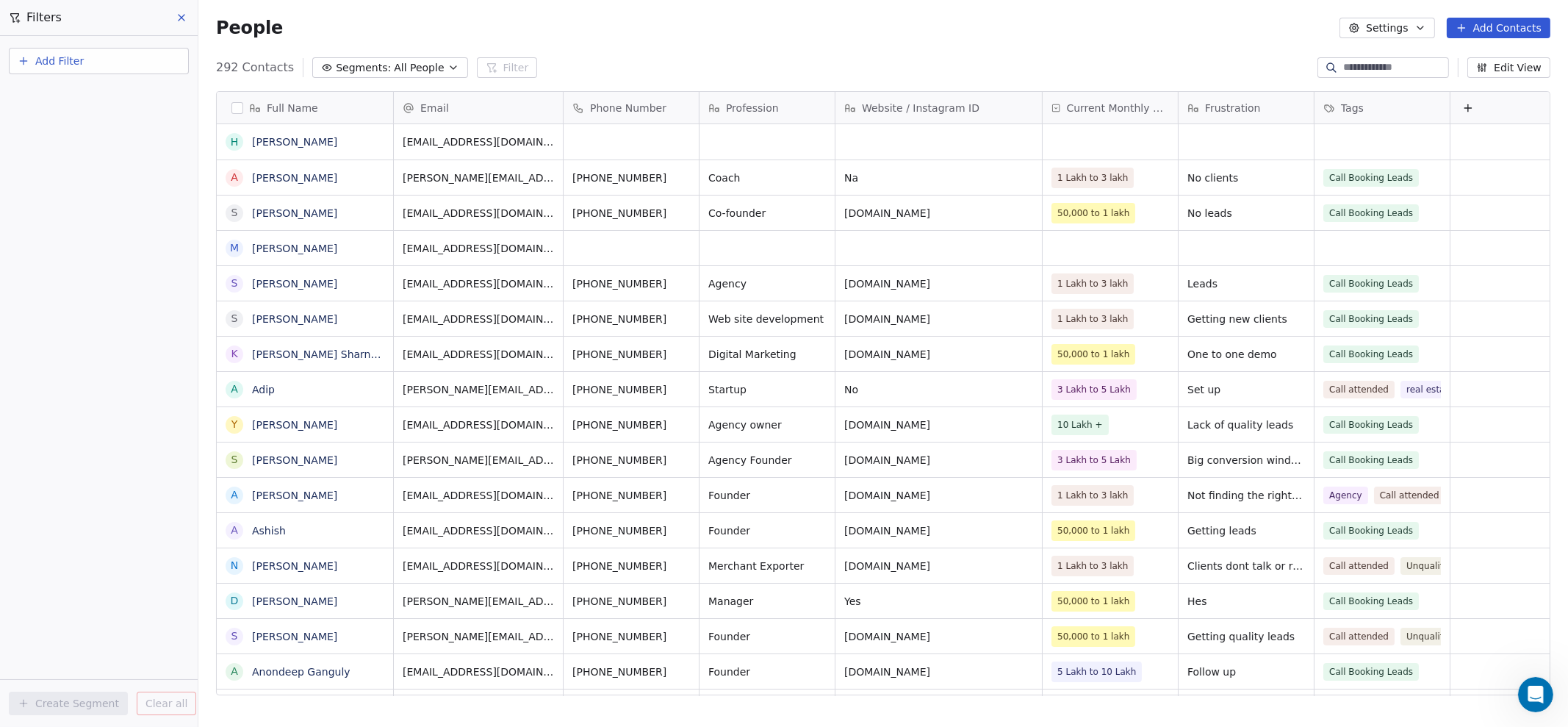
click at [57, 69] on button "Add Filter" at bounding box center [99, 61] width 180 height 27
click at [61, 93] on span "Contact properties" at bounding box center [71, 95] width 95 height 15
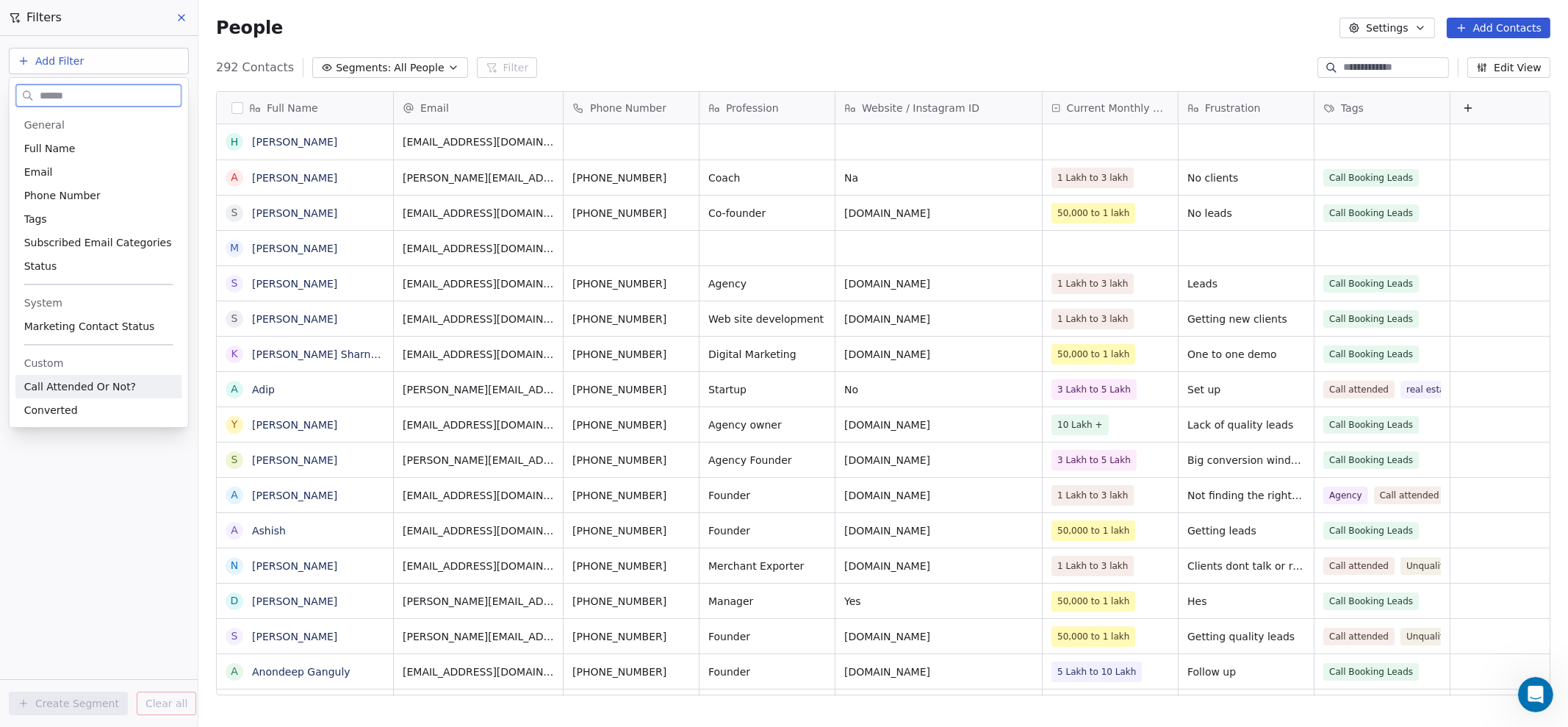
click at [91, 392] on span "Call Attended Or Not?" at bounding box center [80, 386] width 112 height 15
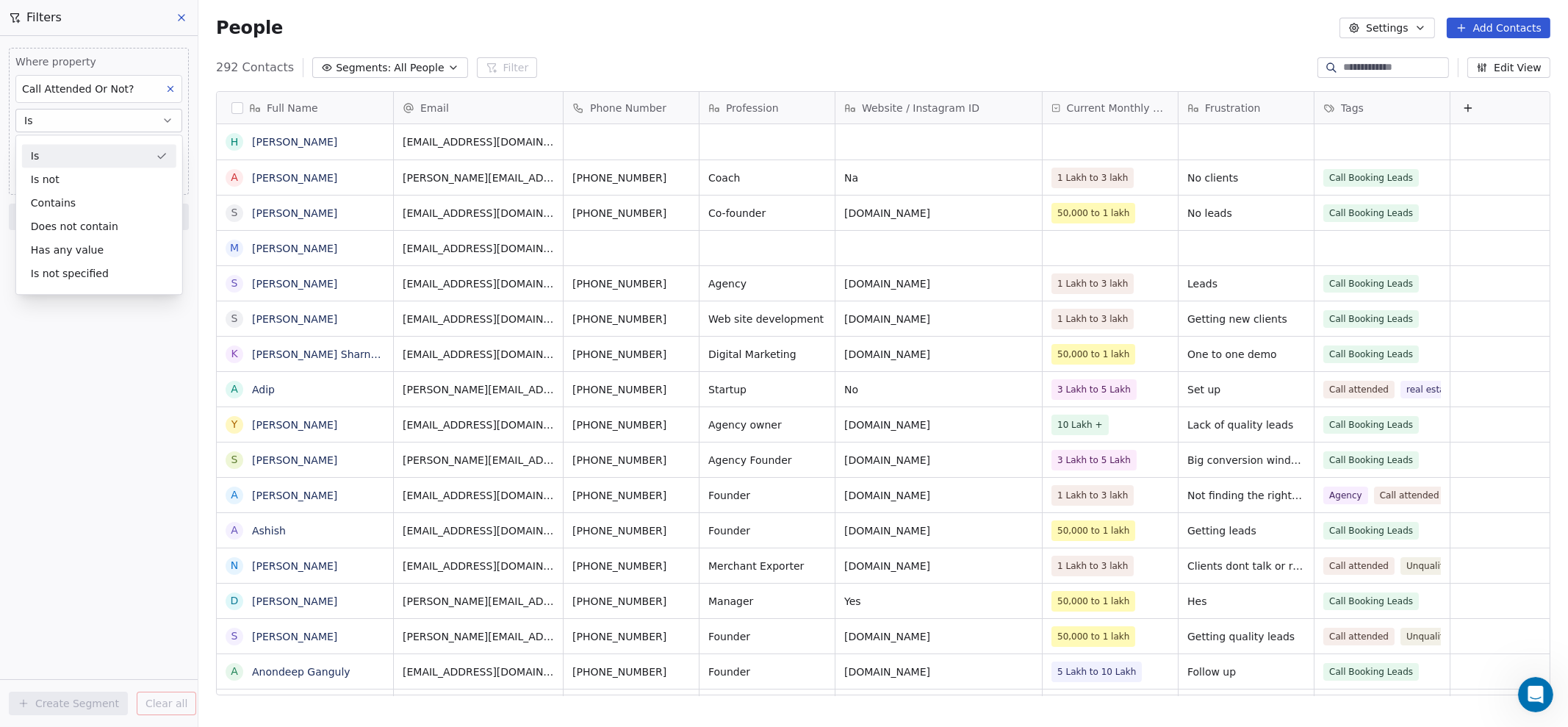
click at [74, 158] on div "Is" at bounding box center [99, 156] width 154 height 23
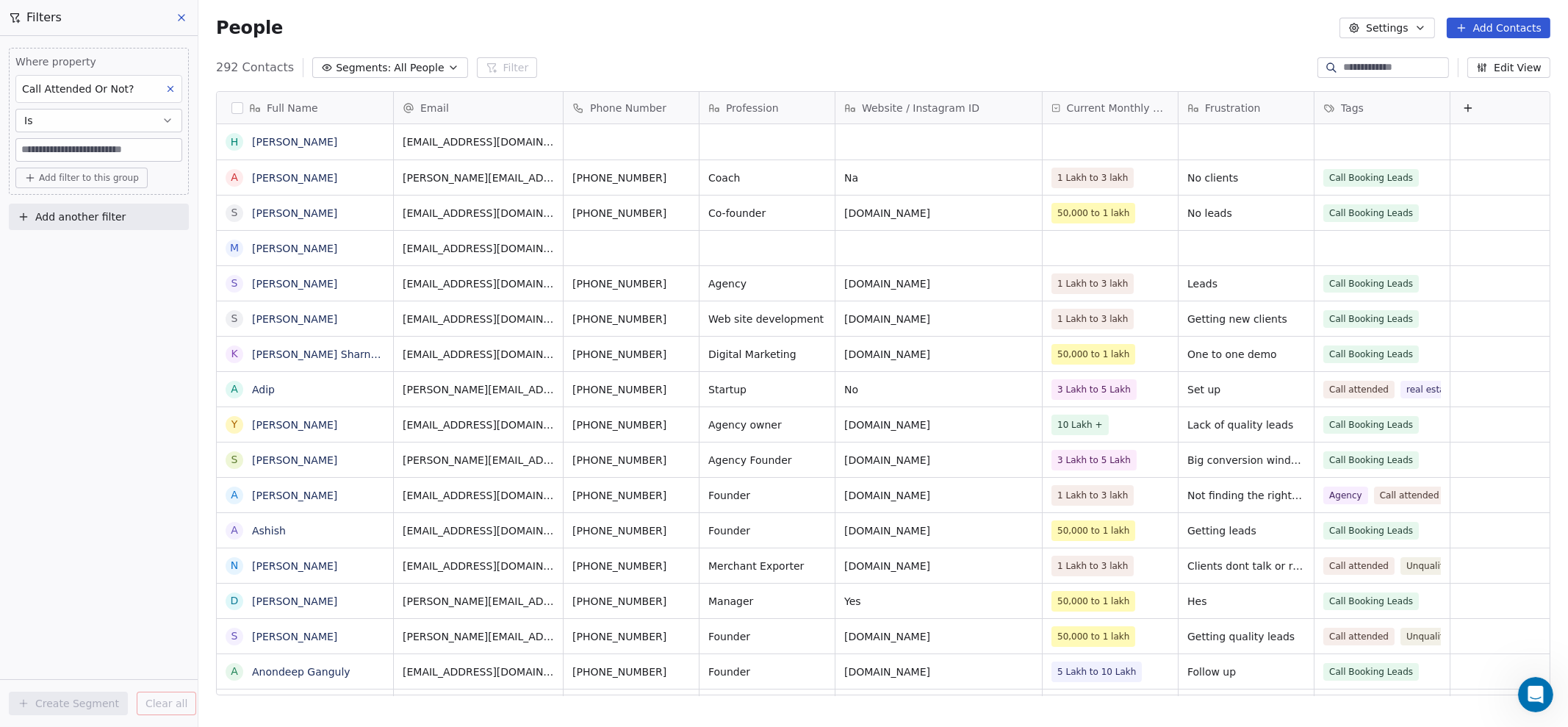
click at [81, 149] on input at bounding box center [99, 149] width 166 height 22
click at [116, 293] on div "Where property Call Attended Or Not? Is Add filter to this group Add another fi…" at bounding box center [99, 381] width 198 height 691
click at [124, 154] on input at bounding box center [99, 149] width 166 height 22
click at [163, 79] on button at bounding box center [170, 88] width 19 height 19
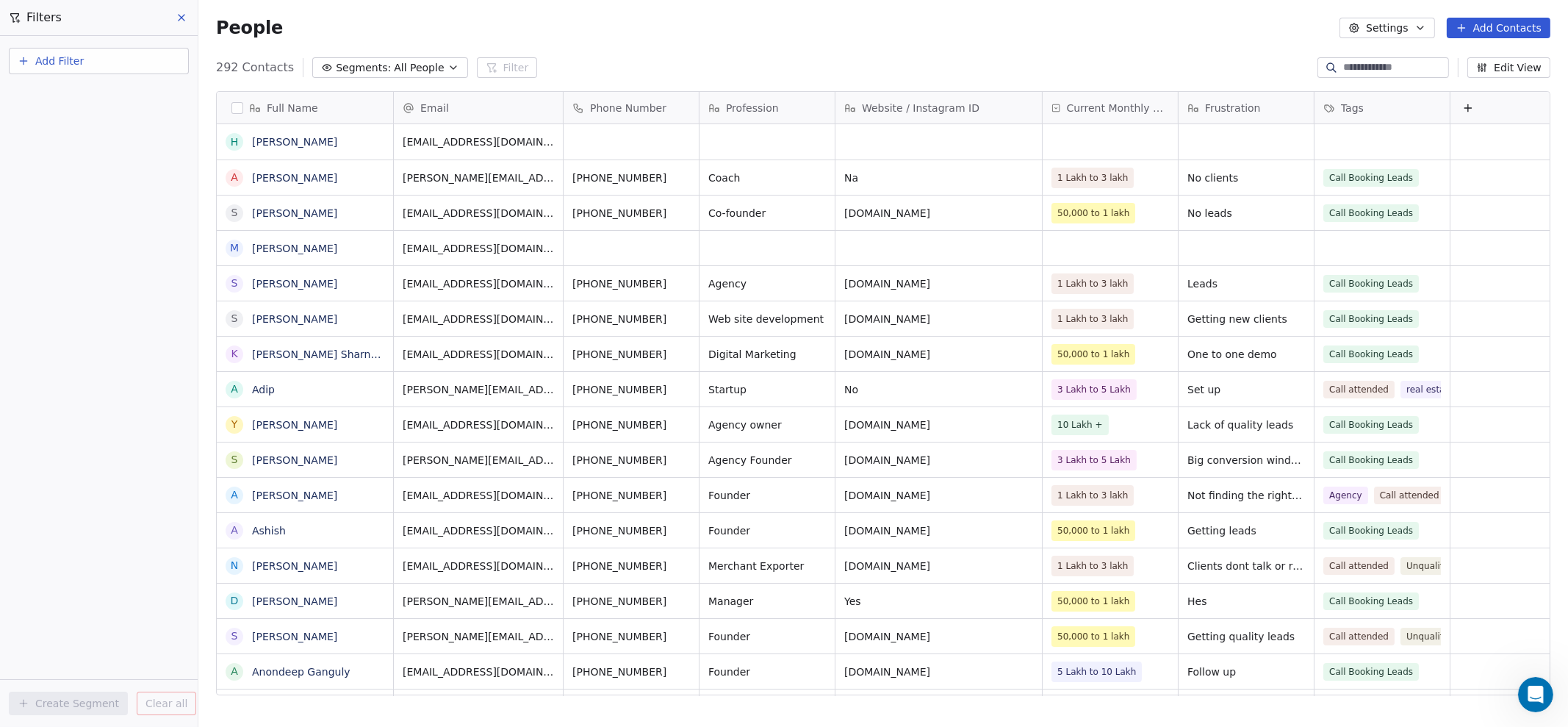
click at [161, 69] on button "Add Filter" at bounding box center [99, 61] width 180 height 27
click at [133, 100] on div "Contact properties" at bounding box center [99, 95] width 150 height 15
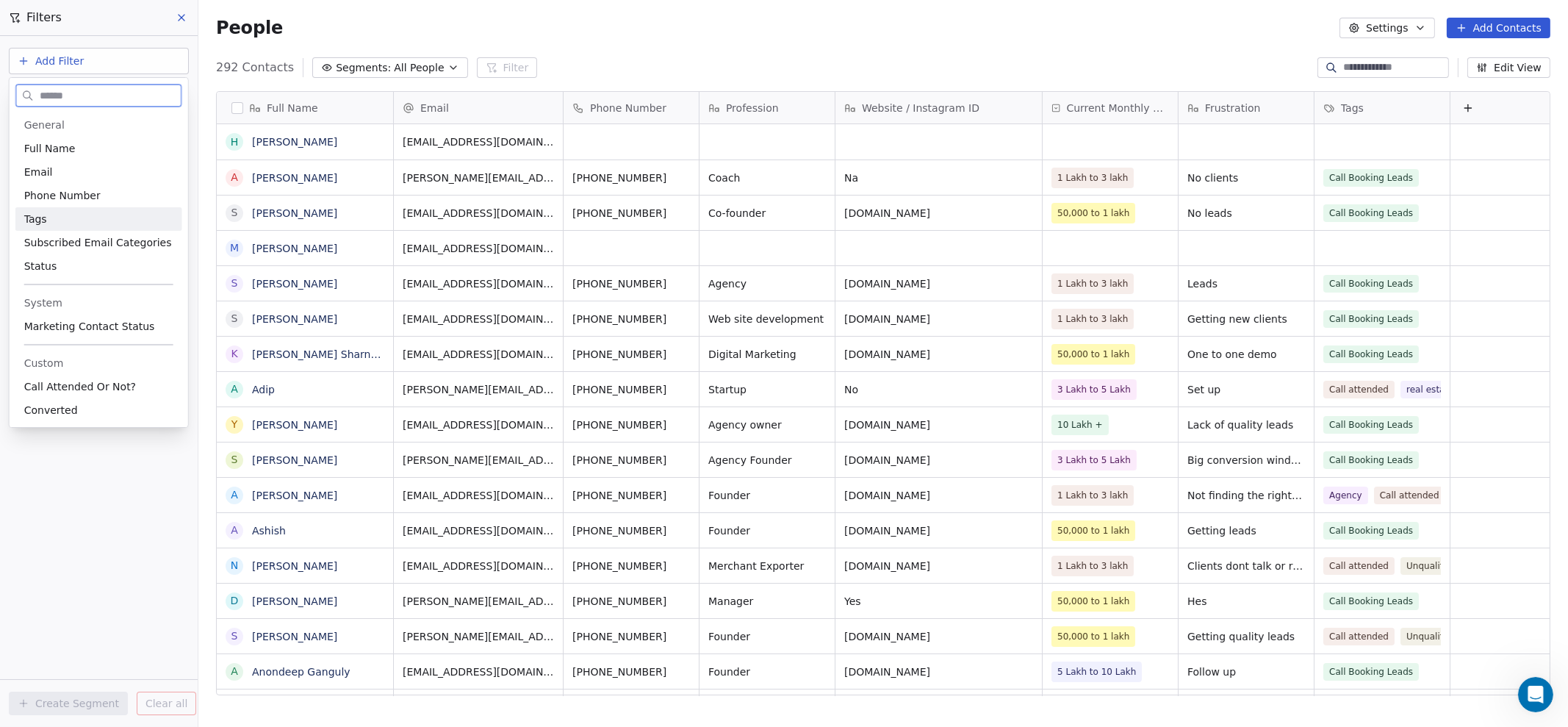
click at [99, 212] on div "Tags" at bounding box center [99, 219] width 150 height 15
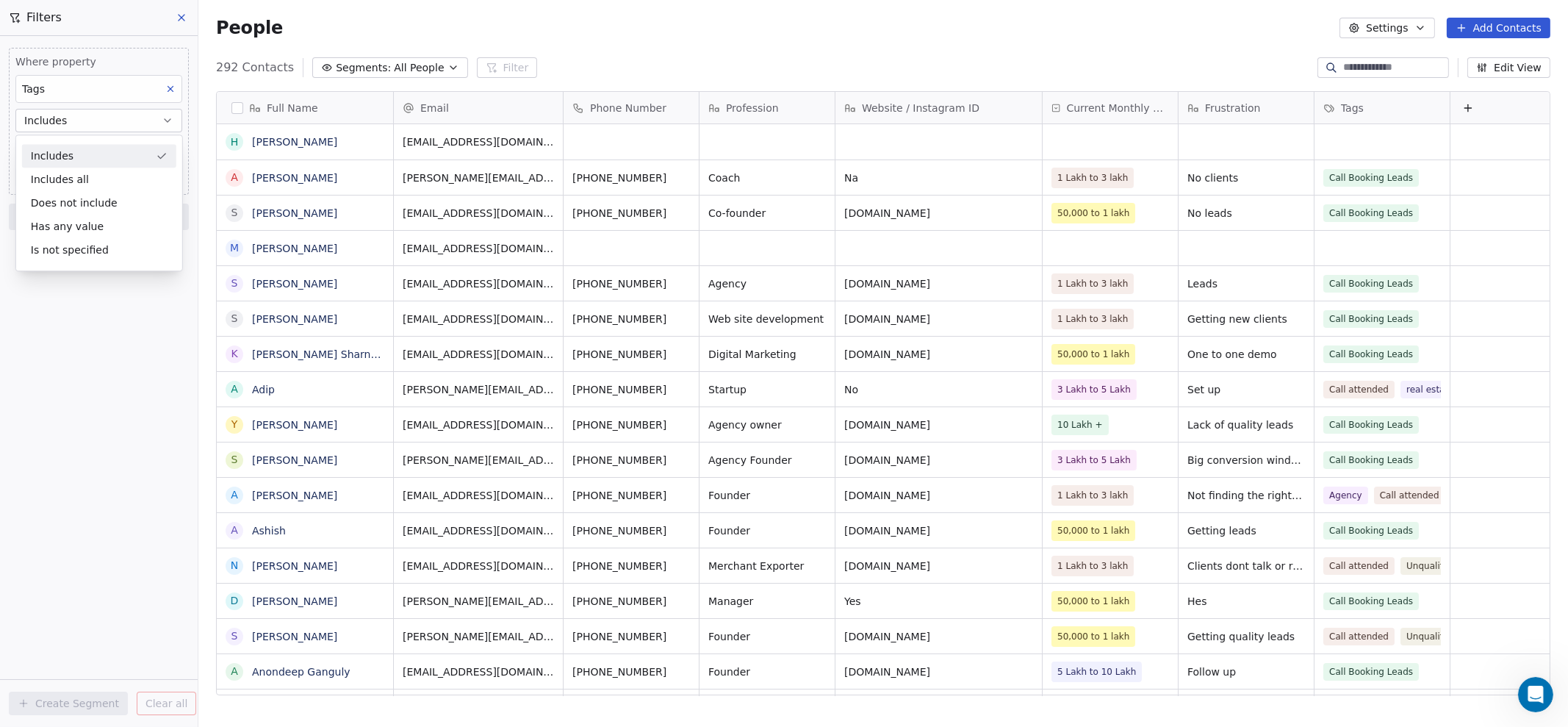
click at [111, 153] on div "Includes" at bounding box center [99, 156] width 154 height 23
click at [109, 149] on body "Pixelopia Digital Contacts People Marketing Workflows Campaigns Sales Pipelines…" at bounding box center [784, 363] width 1568 height 727
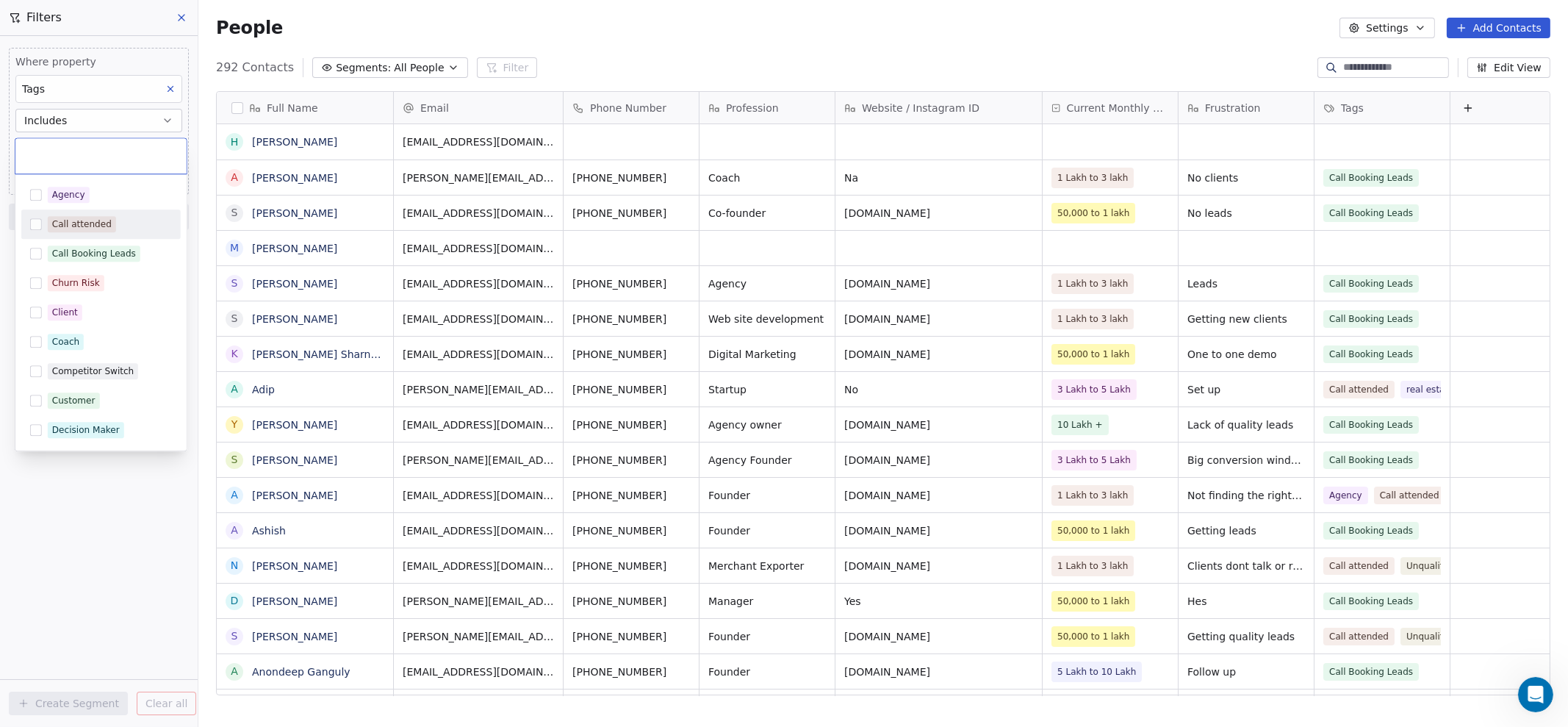
click at [106, 214] on div "Call attended" at bounding box center [101, 224] width 159 height 23
click at [75, 560] on html "Pixelopia Digital Contacts People Marketing Workflows Campaigns Sales Pipelines…" at bounding box center [784, 363] width 1568 height 727
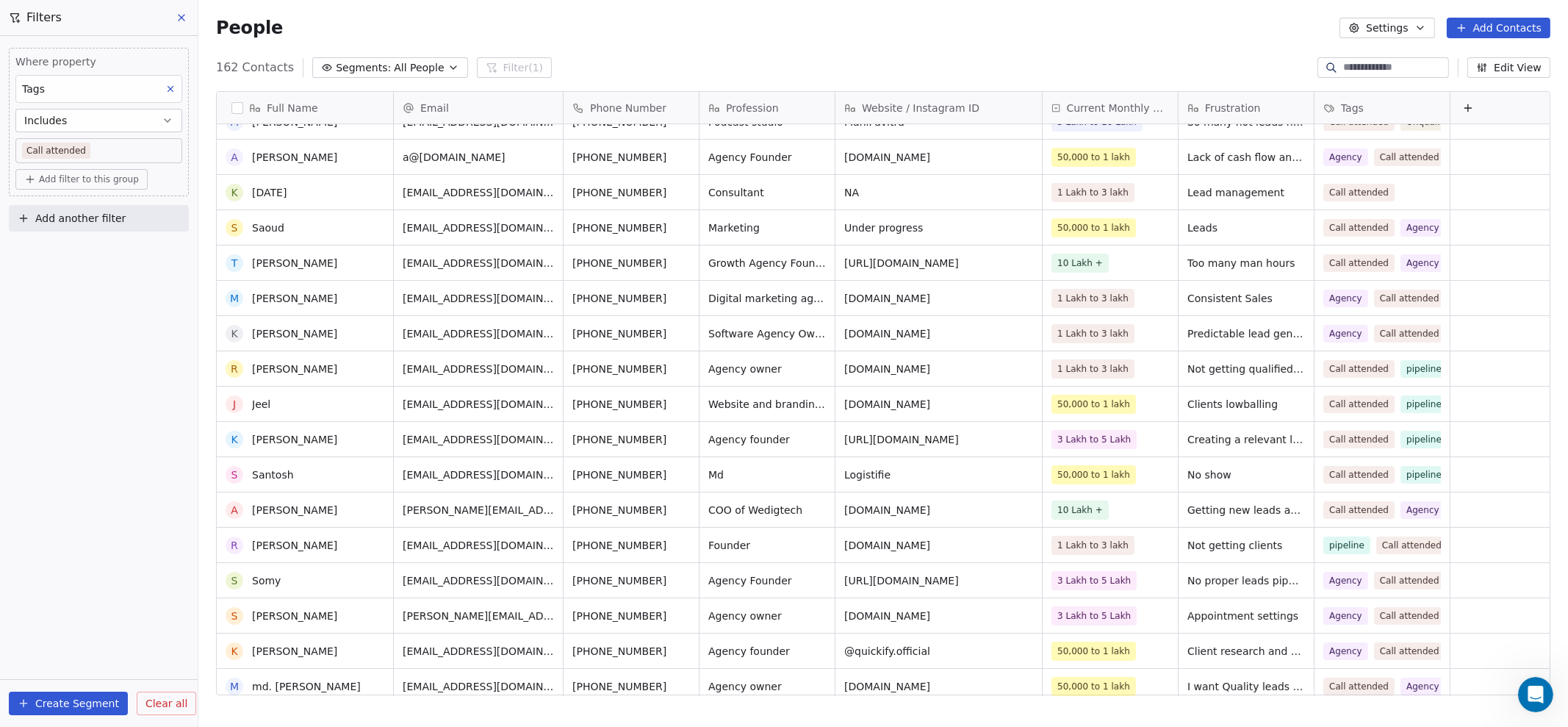
scroll to position [0, 0]
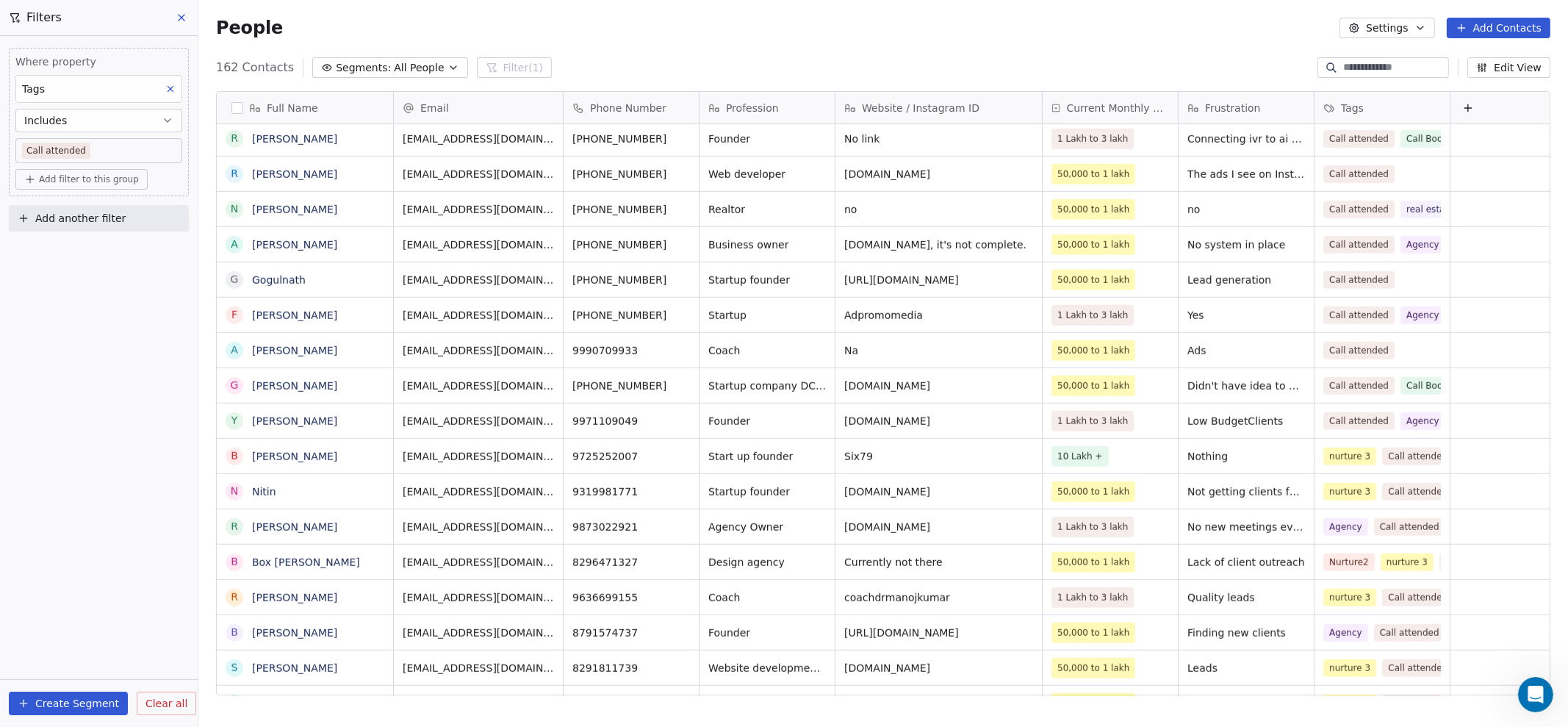
click at [164, 701] on span "Clear all" at bounding box center [166, 703] width 42 height 15
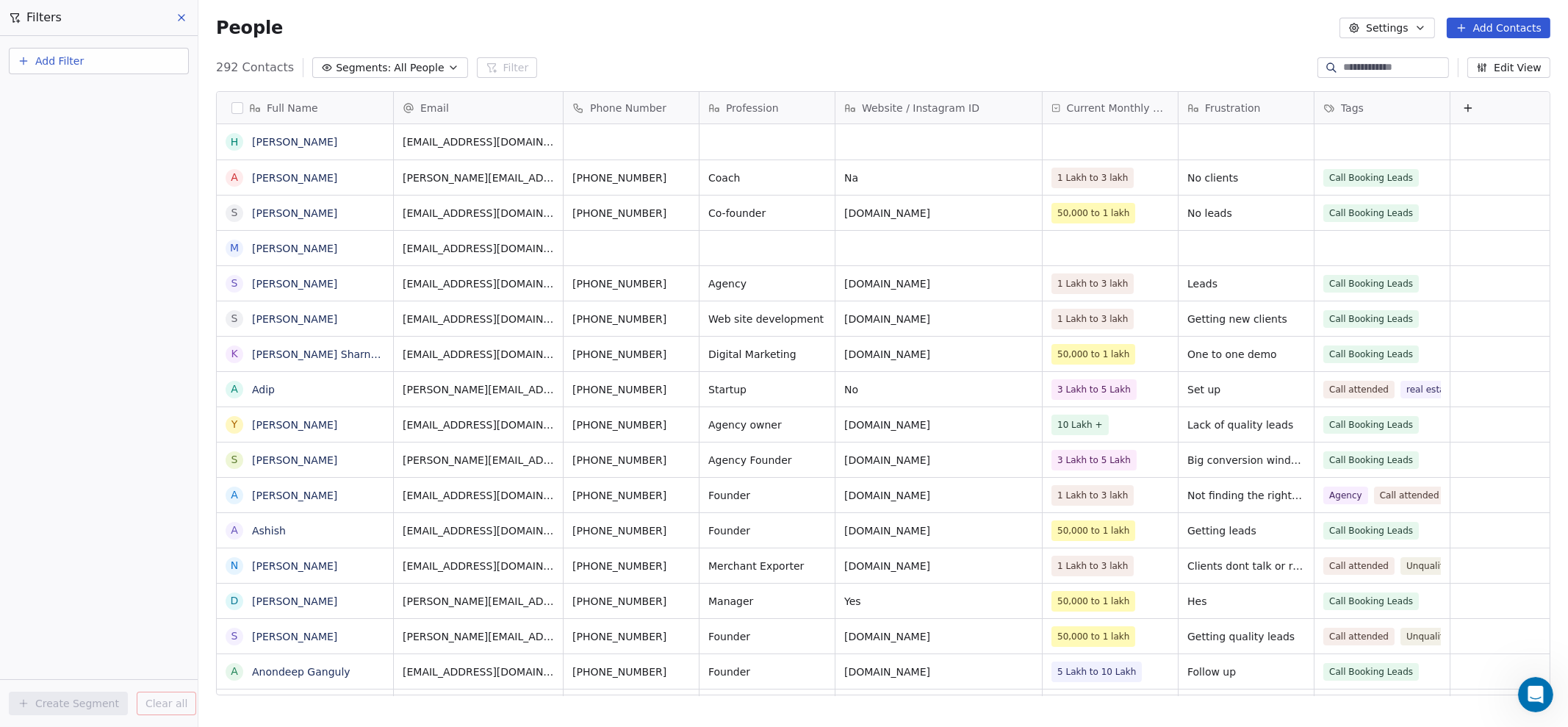
scroll to position [625, 1355]
click at [1343, 66] on input at bounding box center [1394, 68] width 103 height 15
click at [1352, 65] on input at bounding box center [1394, 68] width 103 height 15
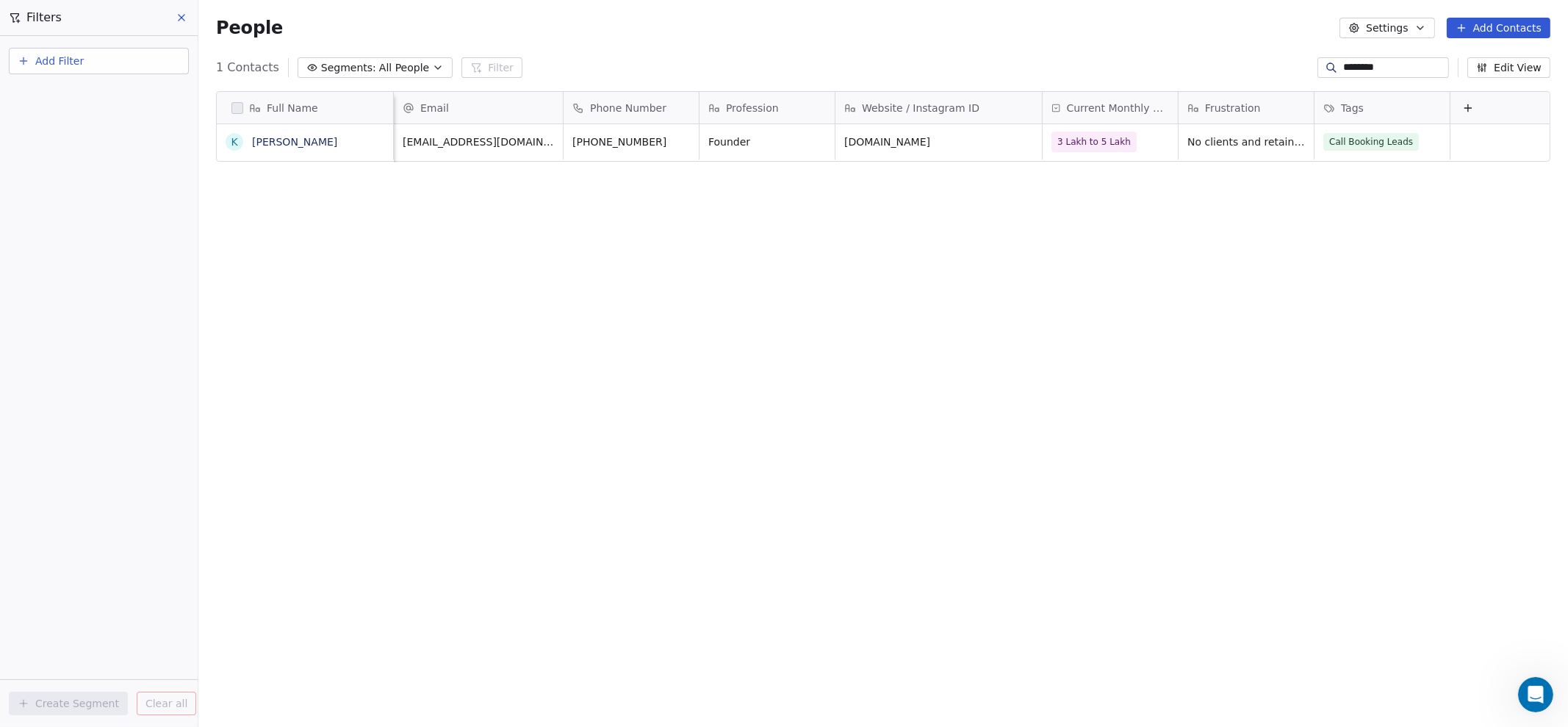
scroll to position [0, 15]
type input "********"
click at [272, 139] on link "[PERSON_NAME]" at bounding box center [295, 141] width 85 height 12
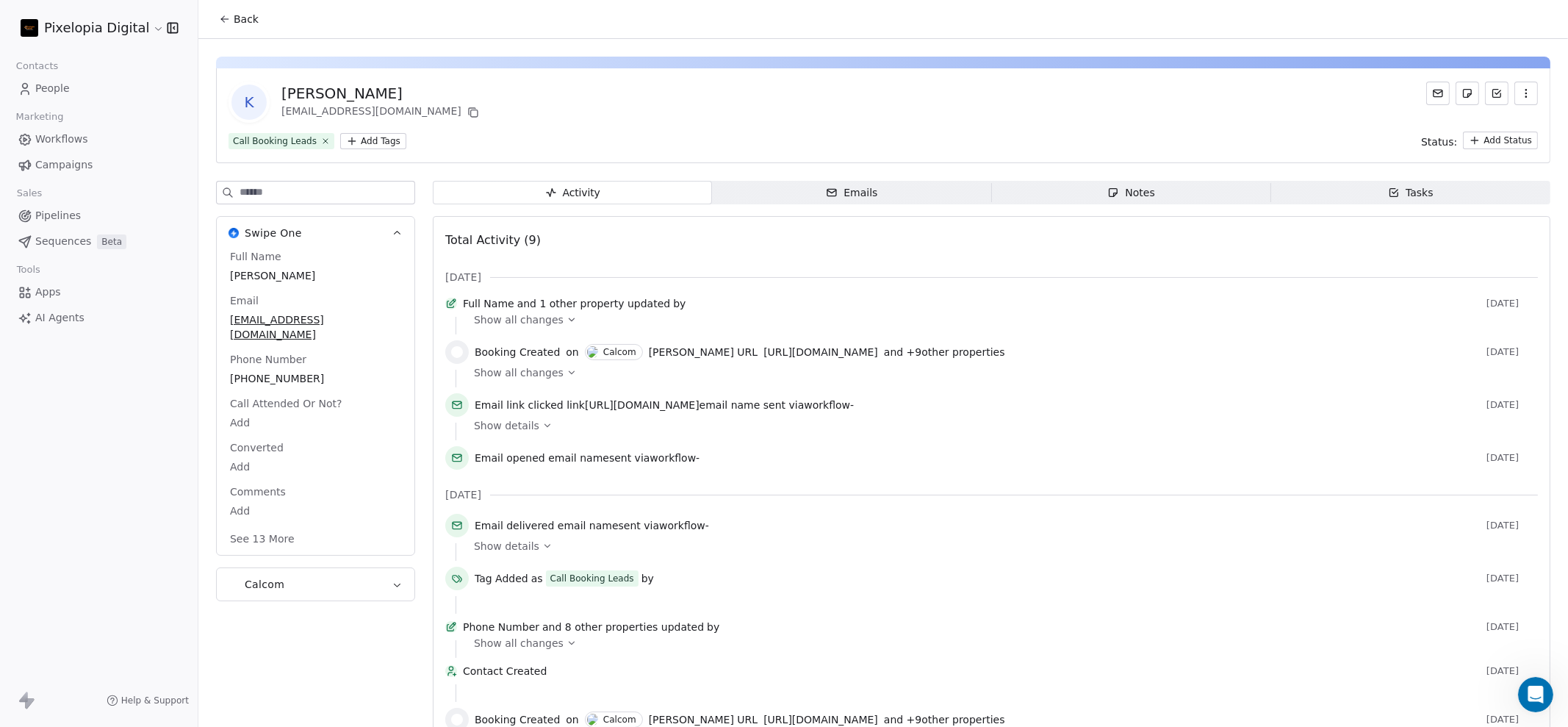
click at [360, 139] on html "Pixelopia Digital Contacts People Marketing Workflows Campaigns Sales Pipelines…" at bounding box center [784, 363] width 1568 height 727
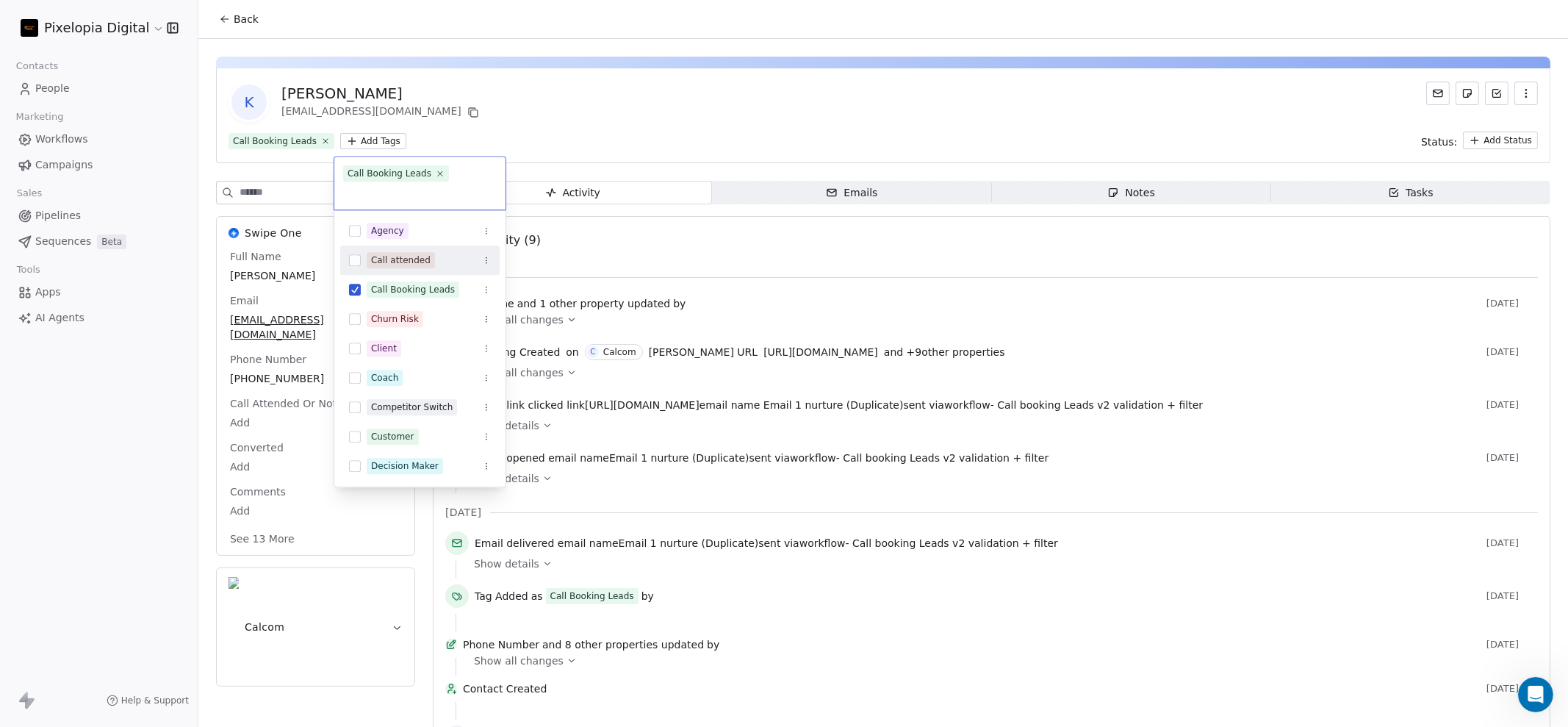
click at [388, 254] on div "Call attended" at bounding box center [400, 260] width 60 height 13
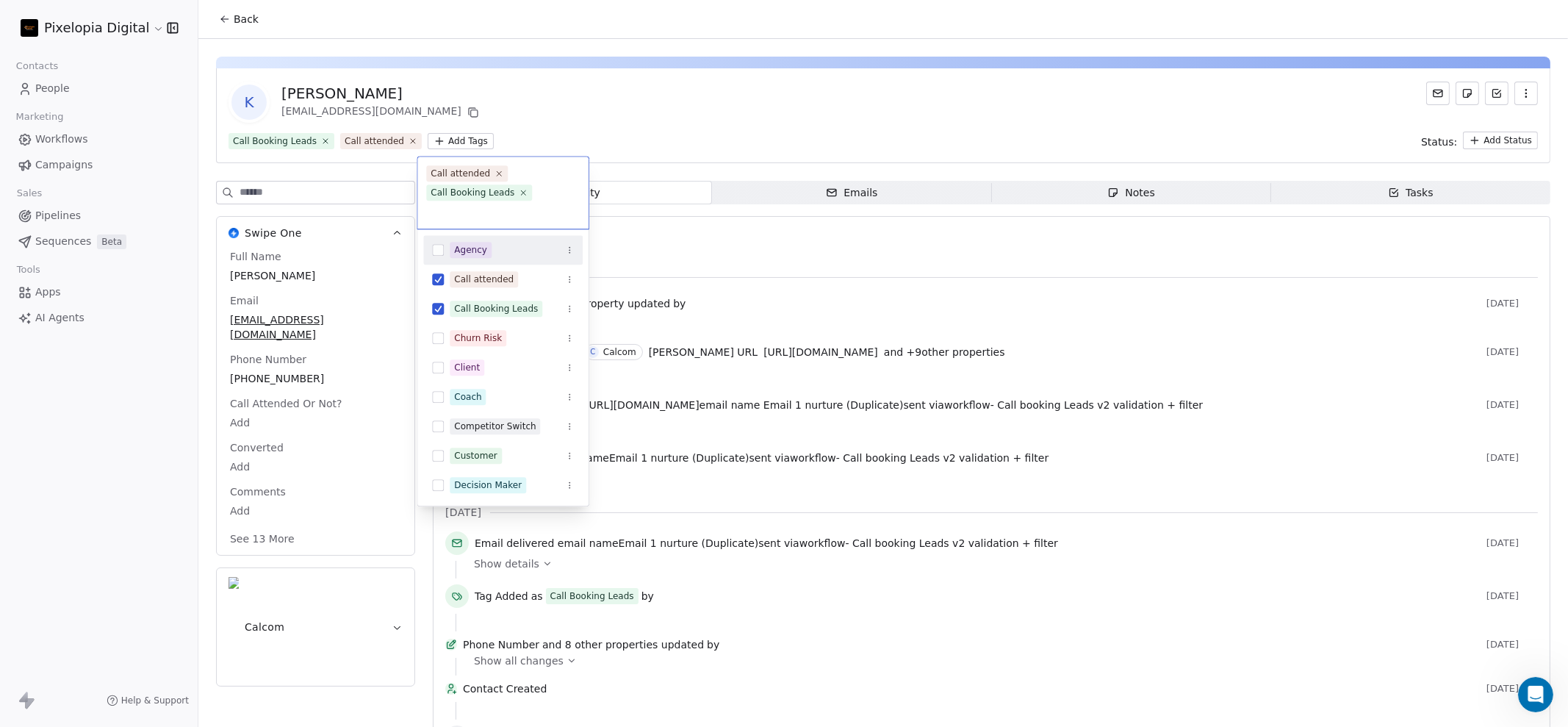
click at [609, 118] on html "Pixelopia Digital Contacts People Marketing Workflows Campaigns Sales Pipelines…" at bounding box center [784, 363] width 1568 height 727
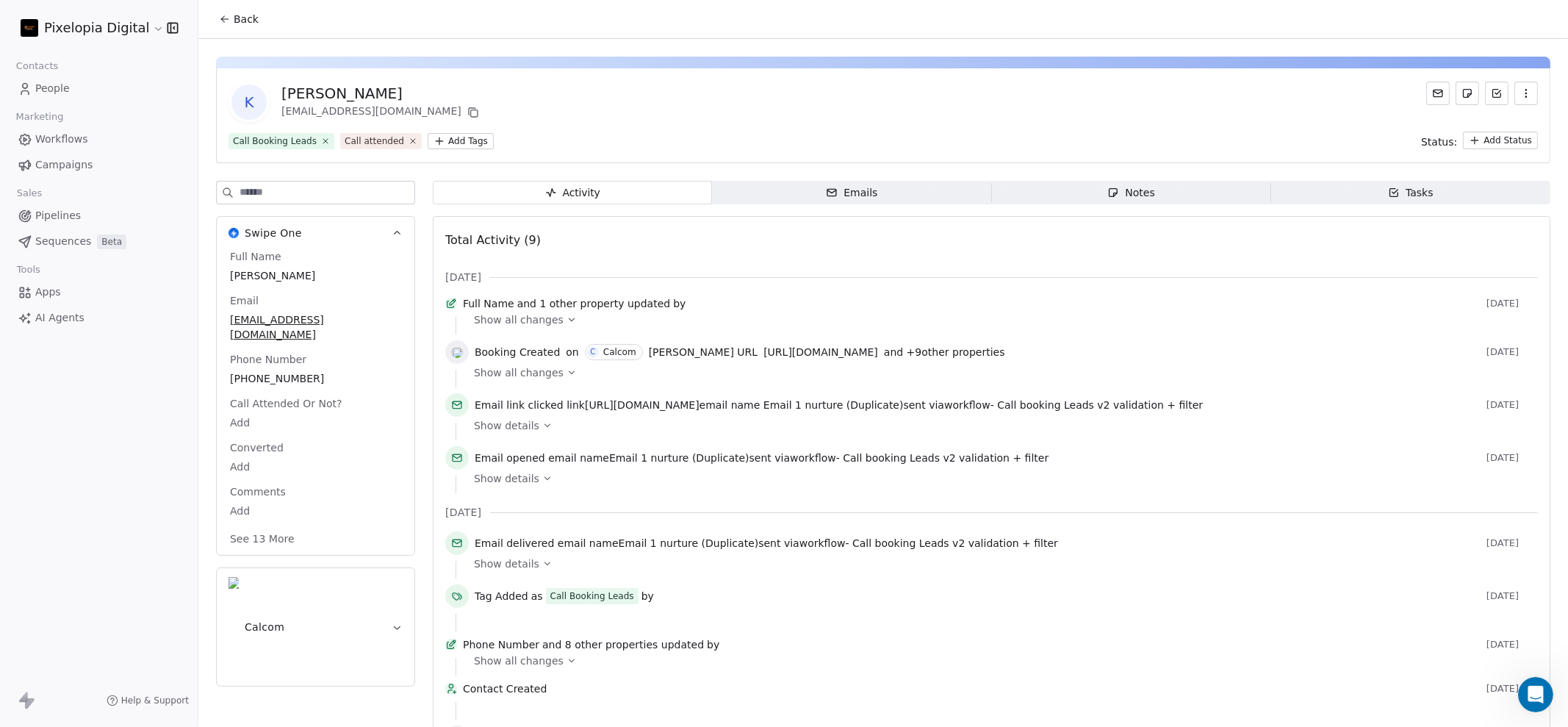
click at [443, 139] on html "Pixelopia Digital Contacts People Marketing Workflows Campaigns Sales Pipelines…" at bounding box center [784, 363] width 1568 height 727
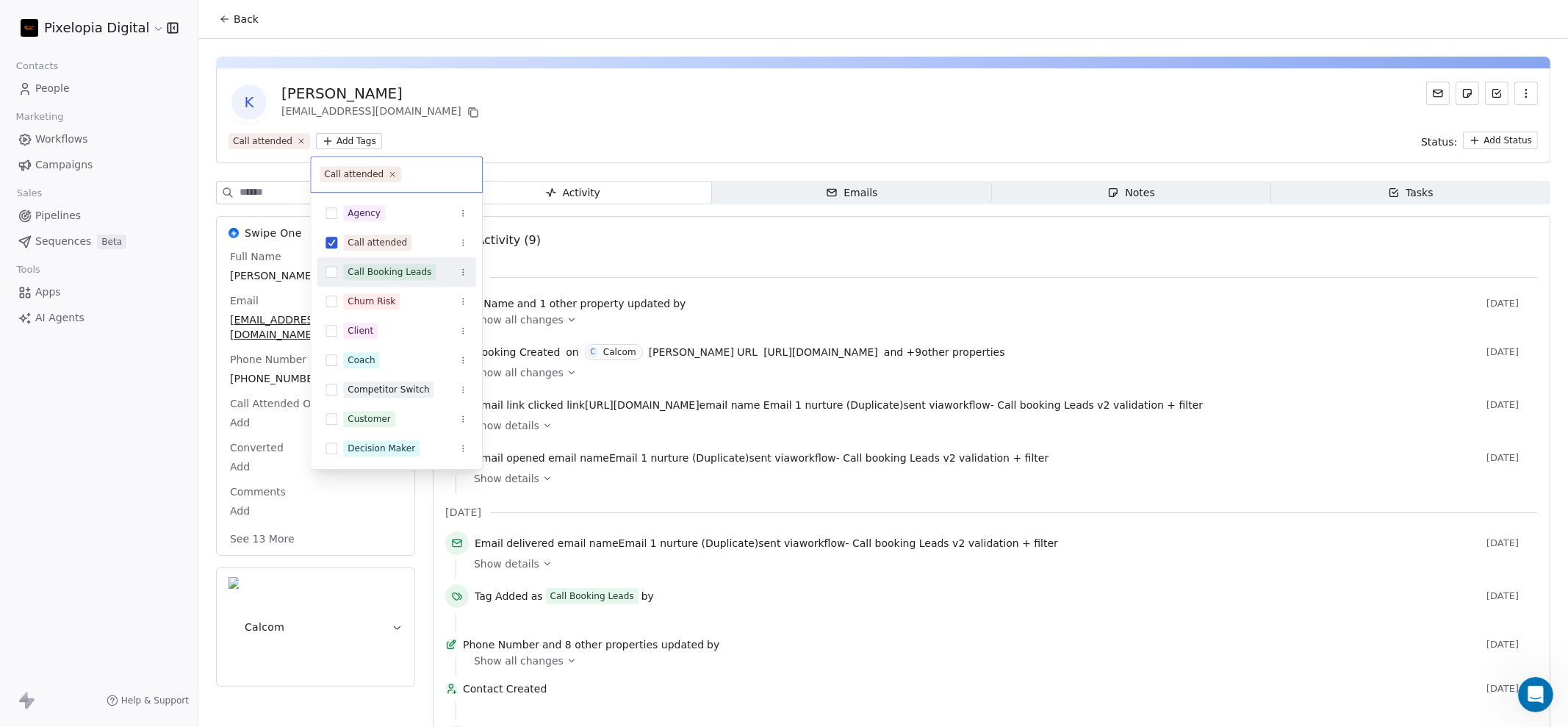
click at [562, 141] on html "Pixelopia Digital Contacts People Marketing Workflows Campaigns Sales Pipelines…" at bounding box center [784, 363] width 1568 height 727
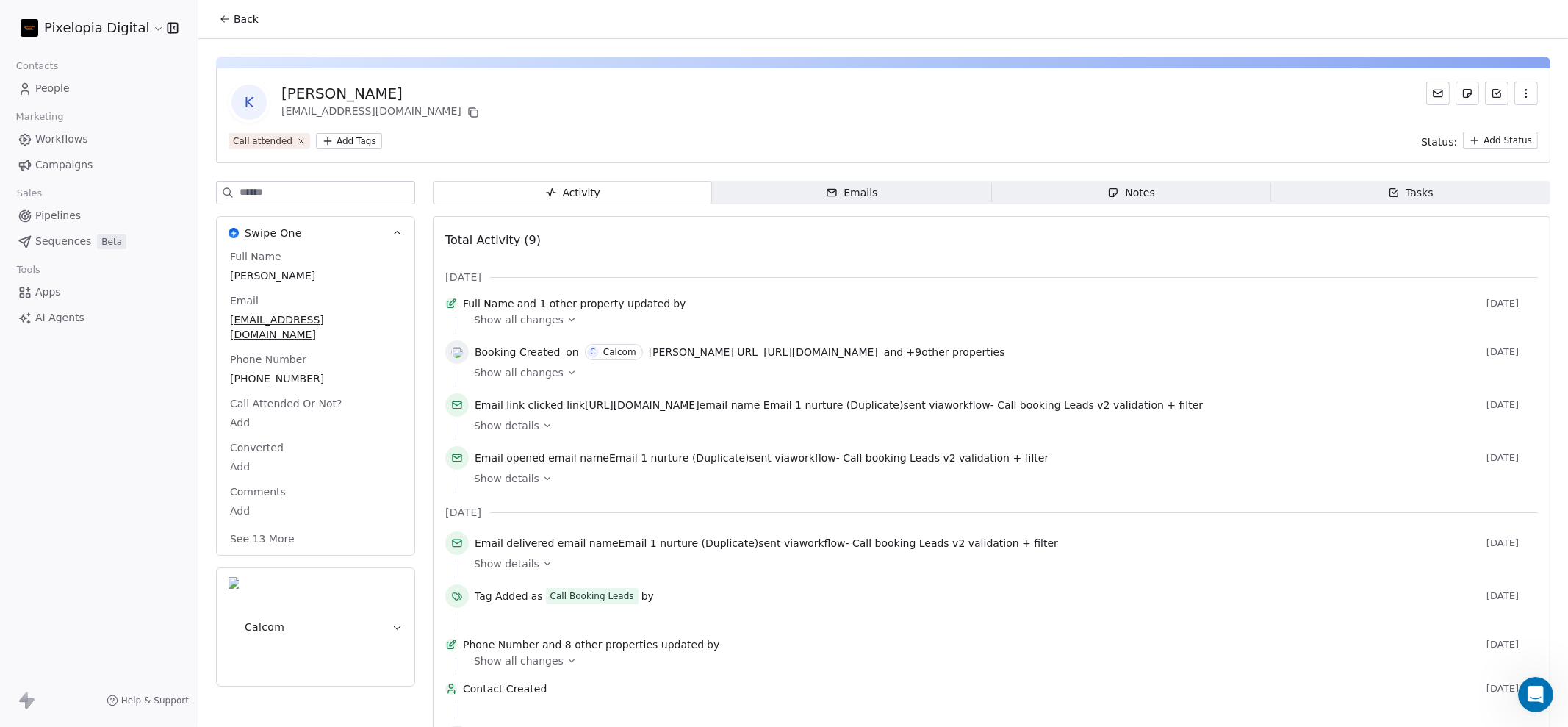
click at [239, 17] on span "Back" at bounding box center [247, 19] width 25 height 15
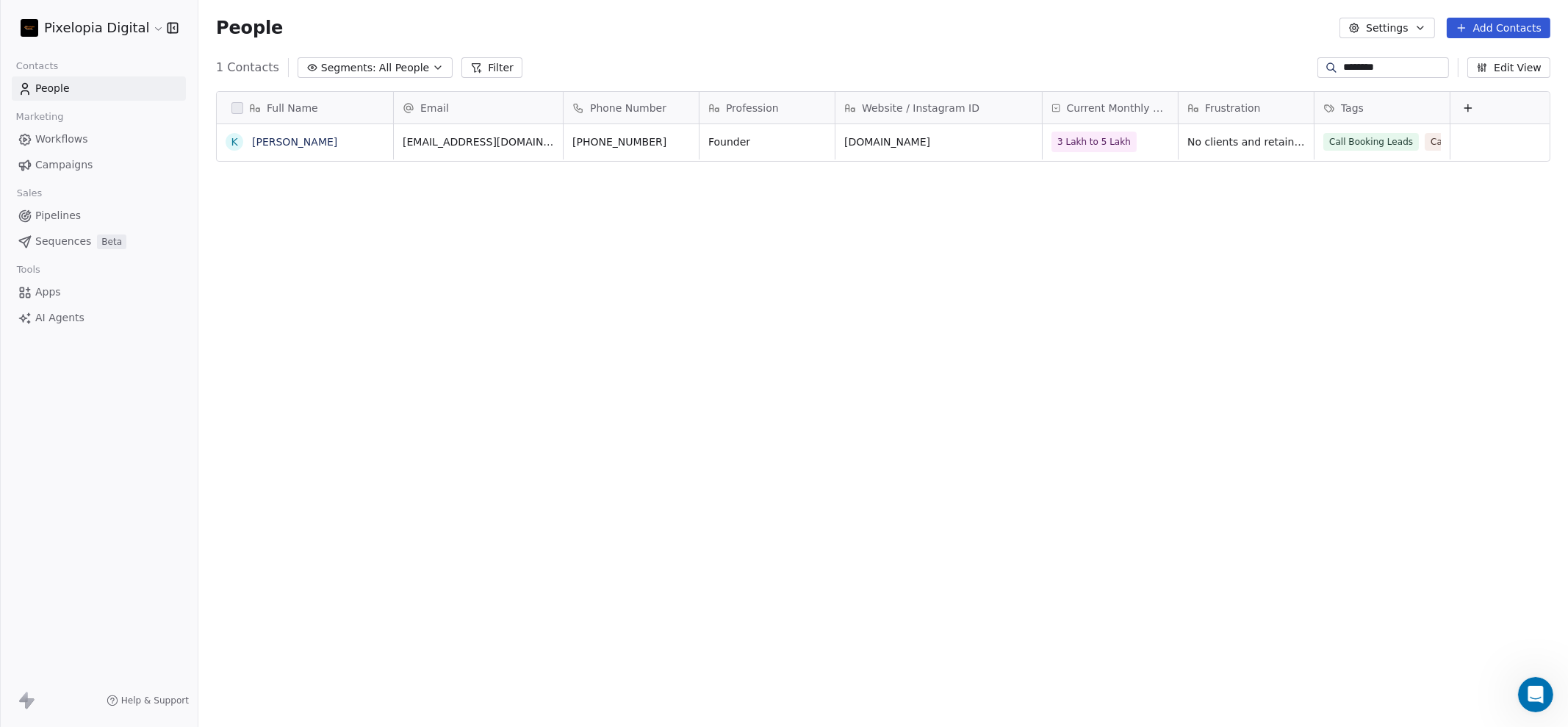
scroll to position [625, 1355]
